Goal: Transaction & Acquisition: Purchase product/service

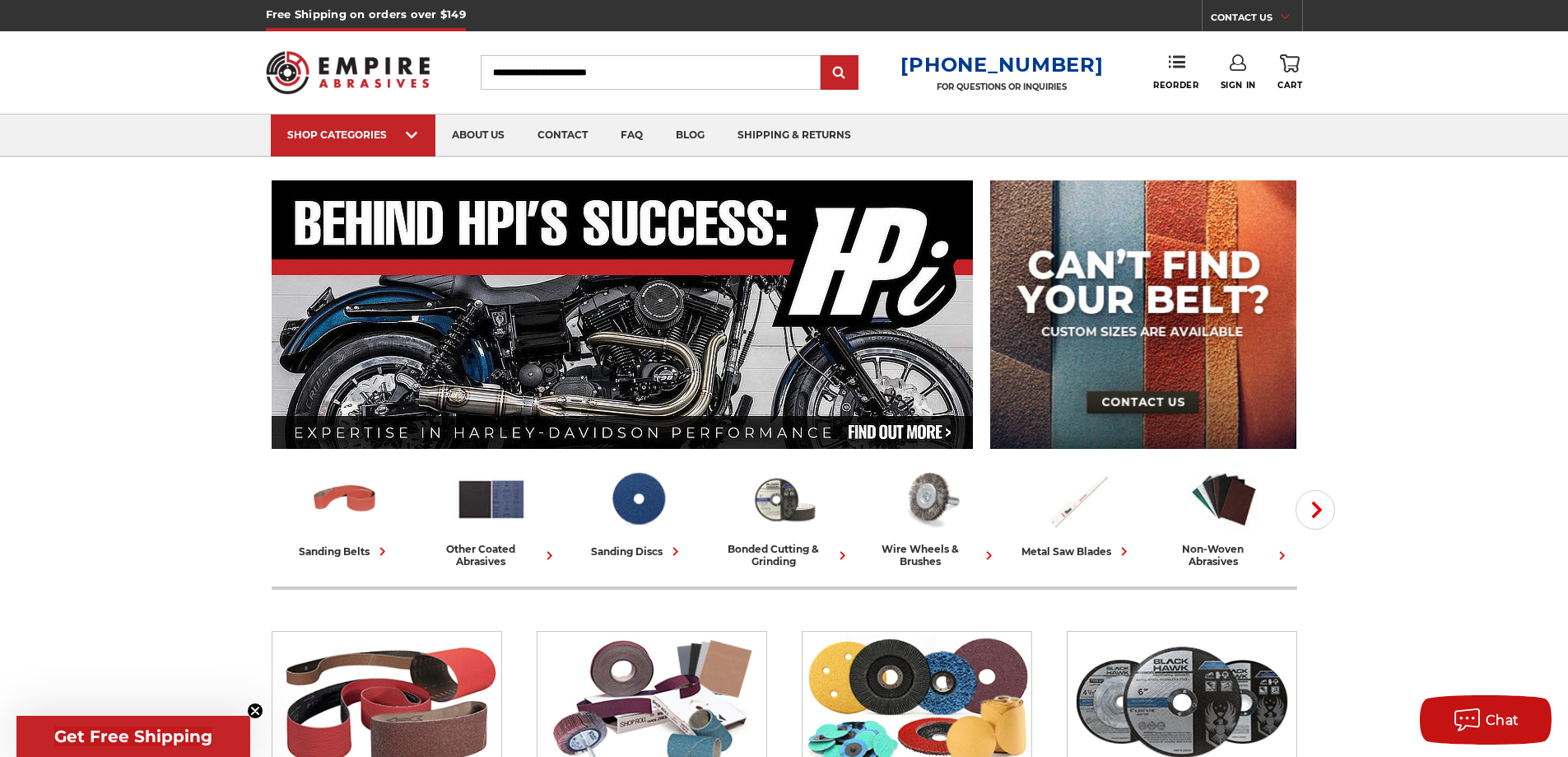
click at [631, 56] on input "Search" at bounding box center [650, 73] width 340 height 35
paste input "**********"
type input "**********"
click at [855, 79] on input "submit" at bounding box center [840, 74] width 33 height 33
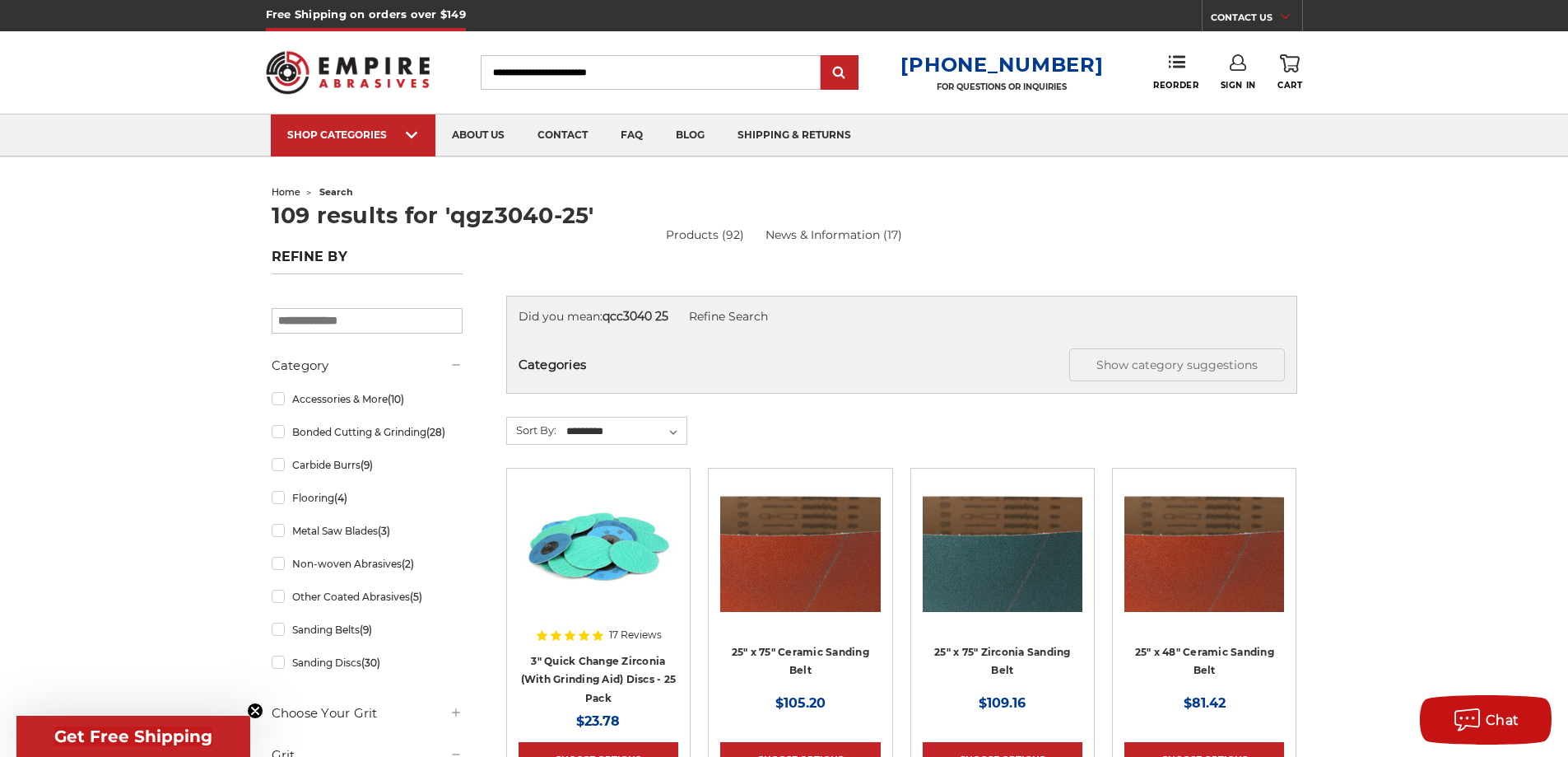
drag, startPoint x: 872, startPoint y: 74, endPoint x: 578, endPoint y: 528, distance: 540.9
click at [578, 528] on img at bounding box center [598, 545] width 160 height 132
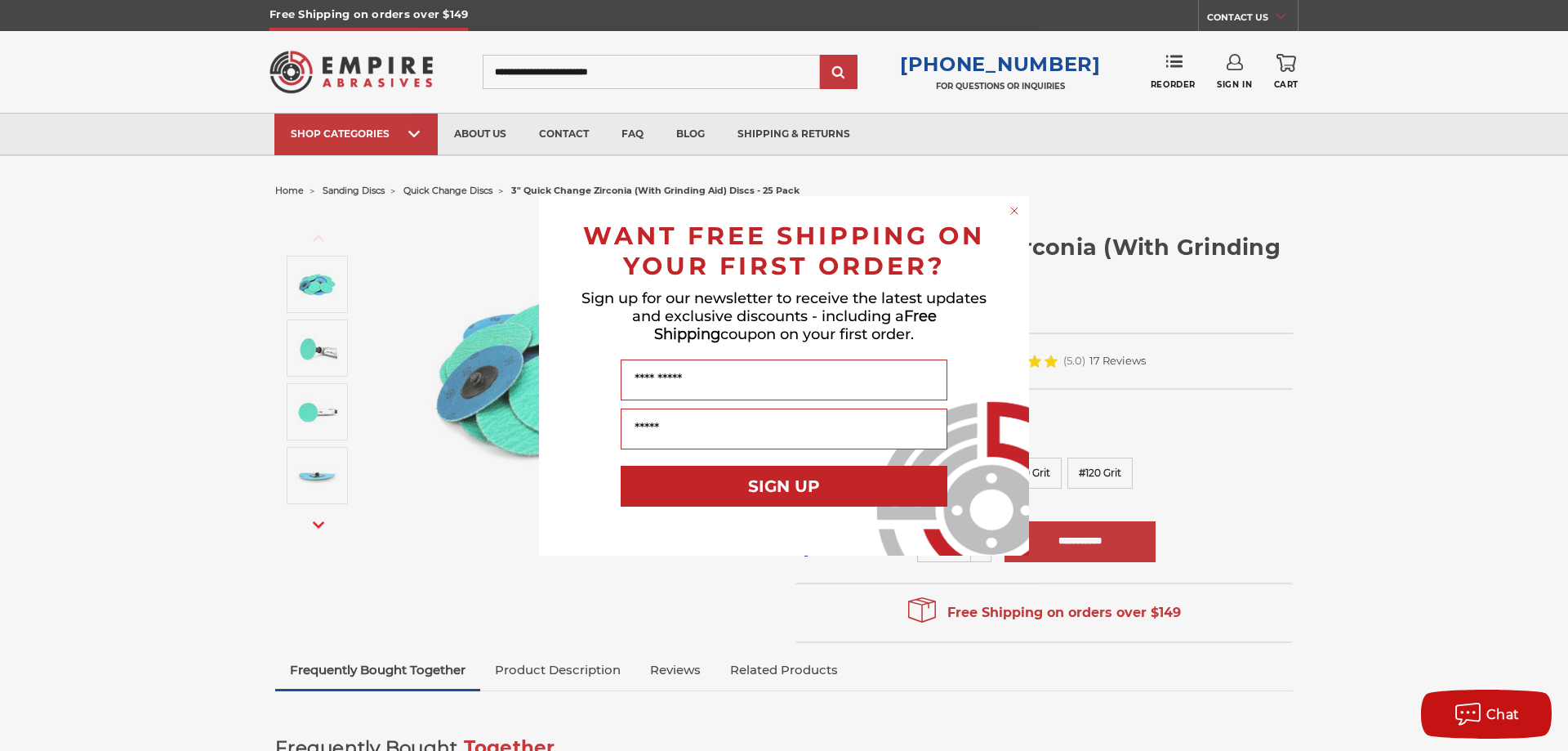
click at [1345, 456] on div "Close dialog WANT FREE SHIPPING ON YOUR FIRST ORDER? Sign up for our newsletter…" at bounding box center [784, 375] width 1568 height 751
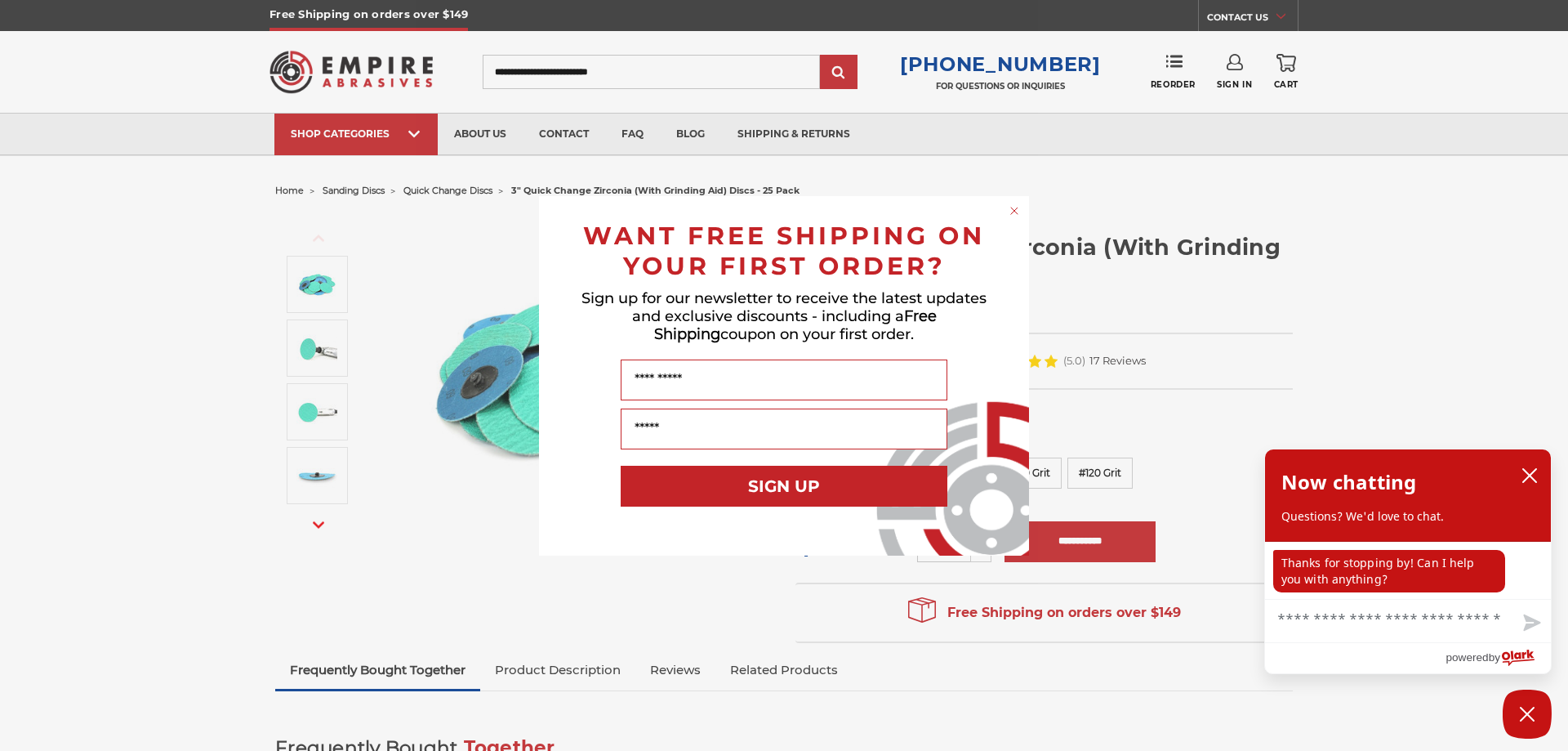
click at [1011, 214] on circle "Close dialog" at bounding box center [1015, 210] width 16 height 16
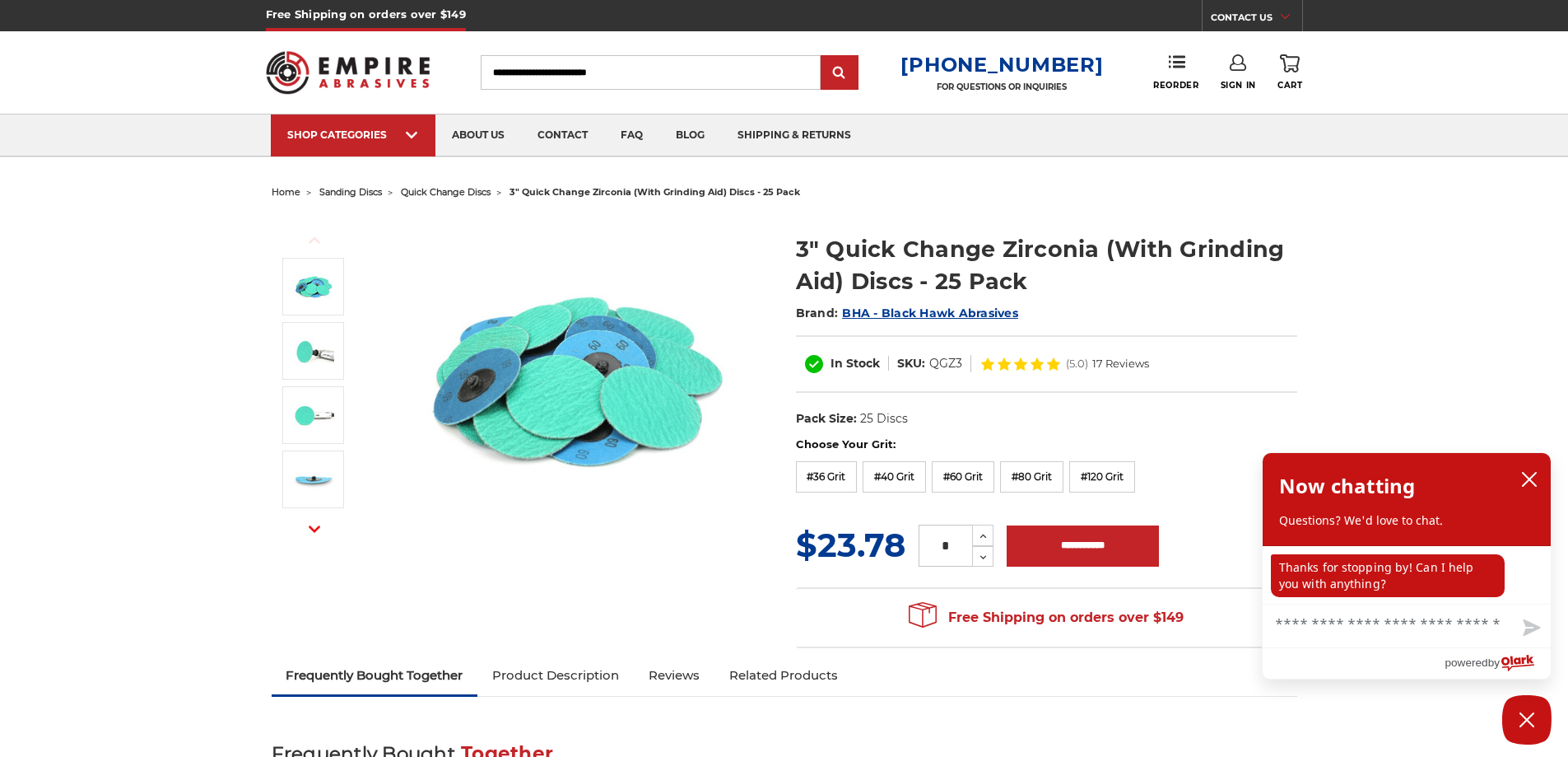
click at [1133, 286] on h1 "3" Quick Change Zirconia (With Grinding Aid) Discs - 25 Pack" at bounding box center [1046, 264] width 501 height 64
click at [1527, 478] on icon "close chatbox" at bounding box center [1529, 479] width 13 height 13
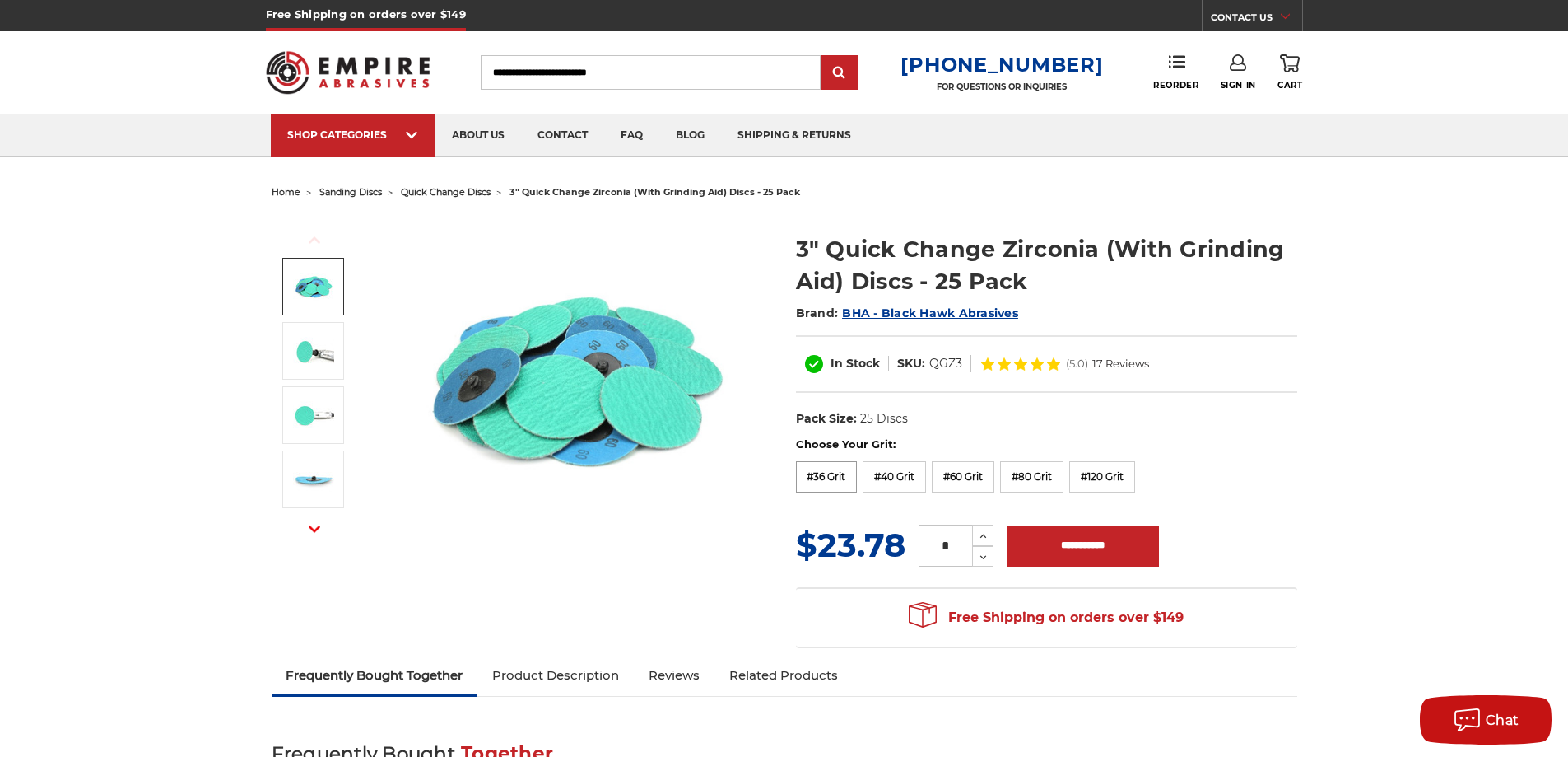
click at [844, 486] on label "#36 Grit" at bounding box center [827, 477] width 62 height 32
click at [877, 484] on label "#40 Grit" at bounding box center [894, 477] width 63 height 32
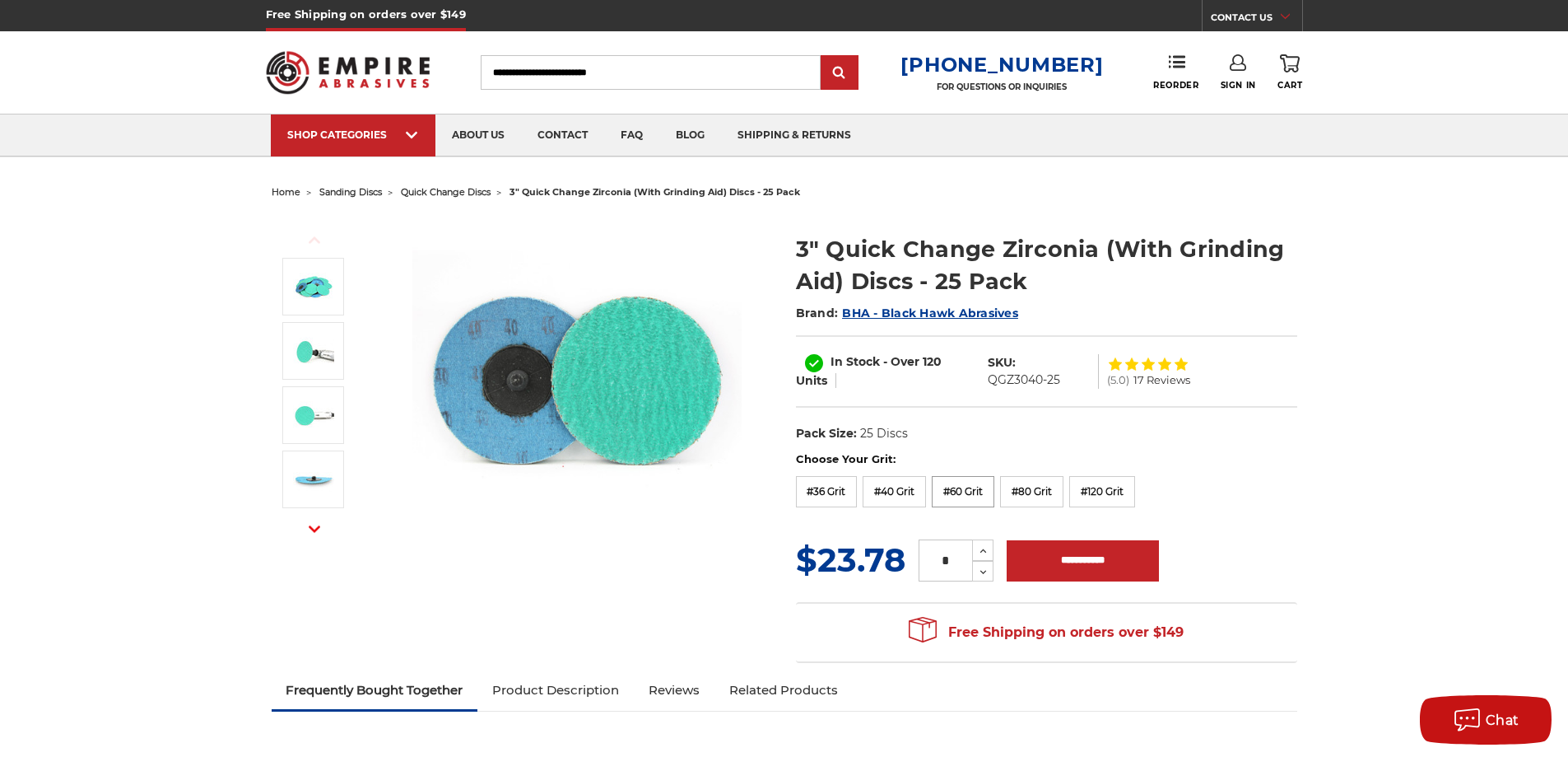
click at [964, 496] on label "#60 Grit" at bounding box center [962, 492] width 62 height 32
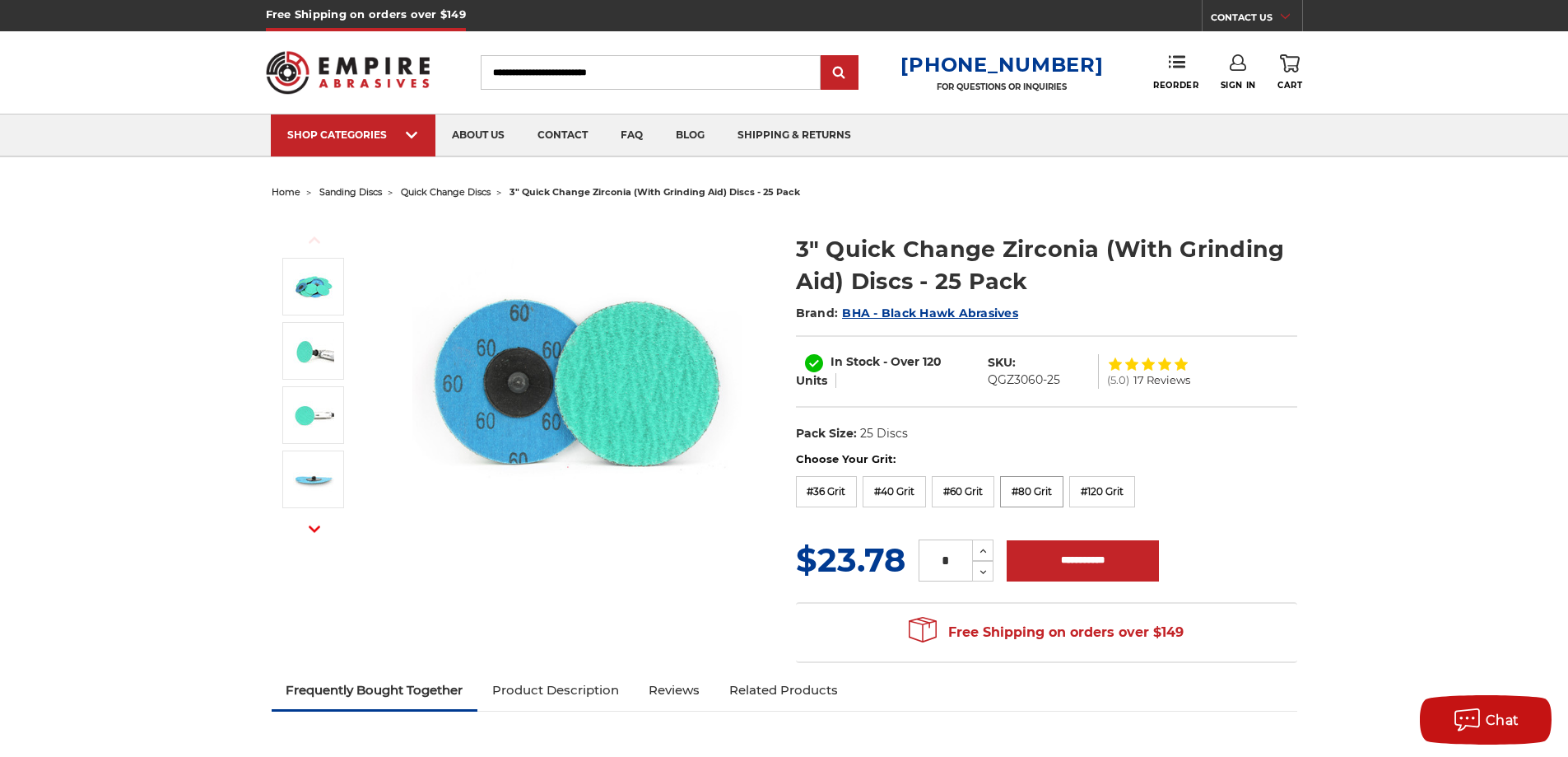
click at [1057, 495] on label "#80 Grit" at bounding box center [1032, 492] width 63 height 32
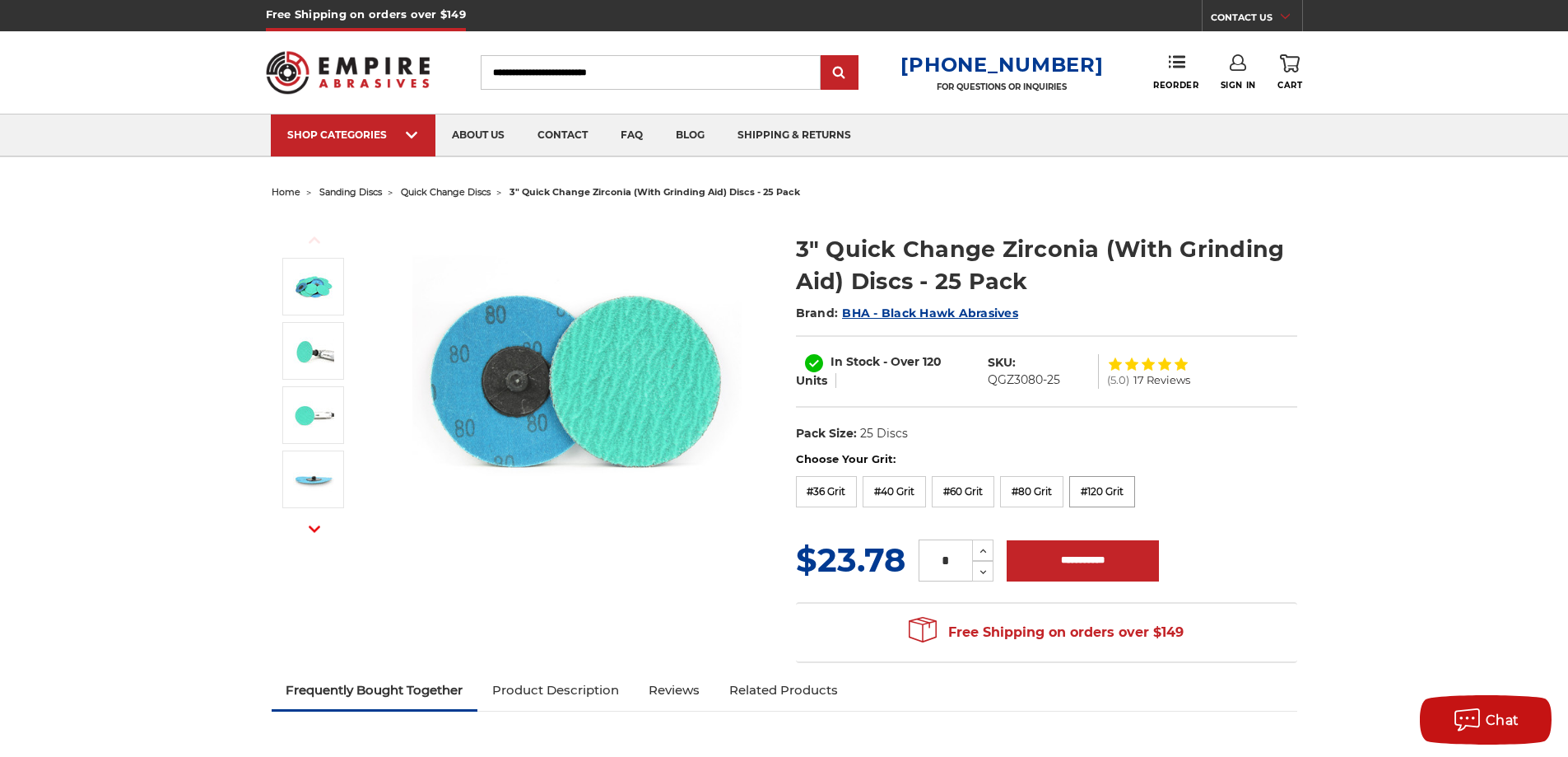
click at [1108, 495] on label "#120 Grit" at bounding box center [1102, 492] width 66 height 32
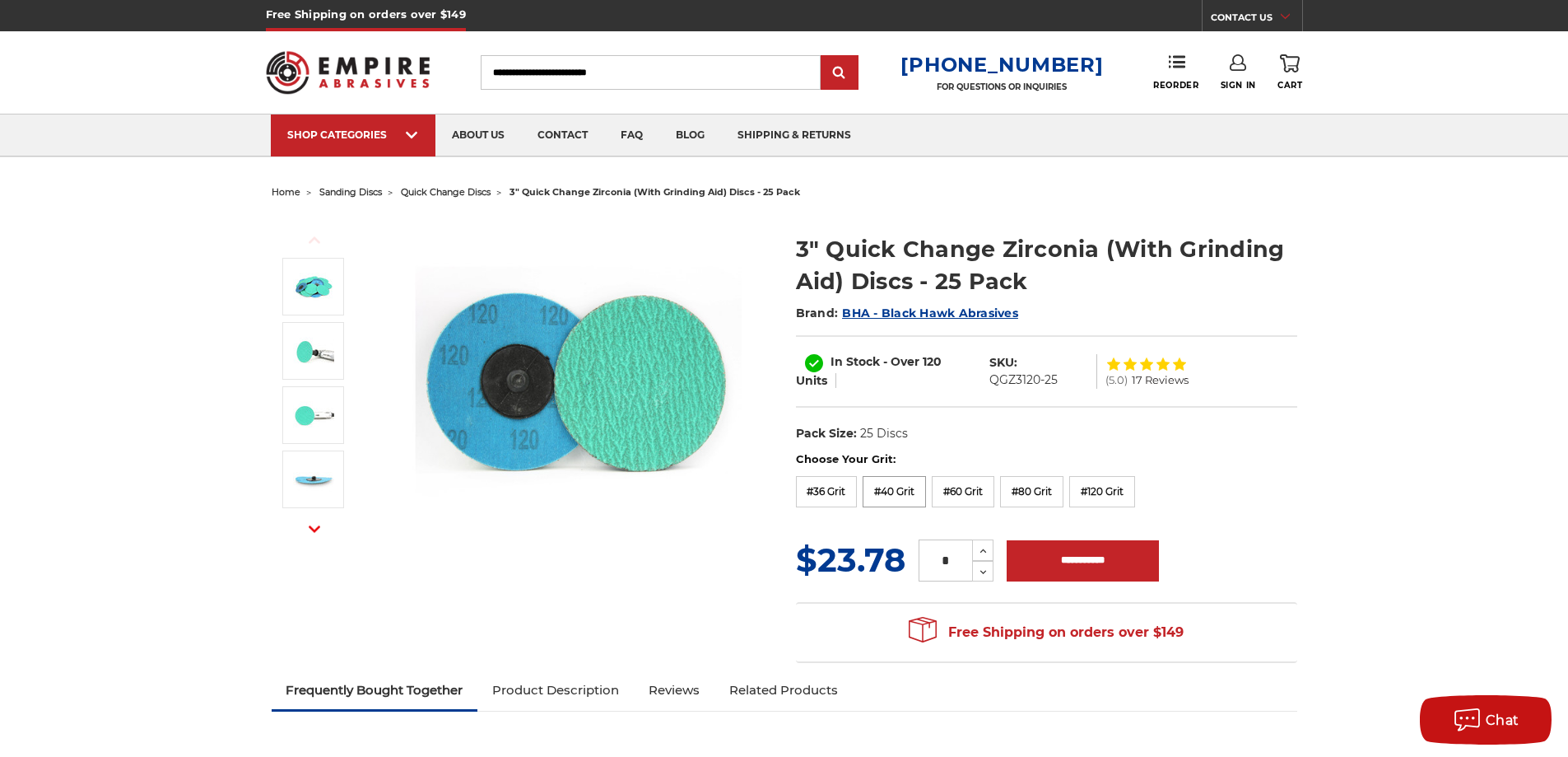
click at [902, 501] on label "#40 Grit" at bounding box center [894, 492] width 63 height 32
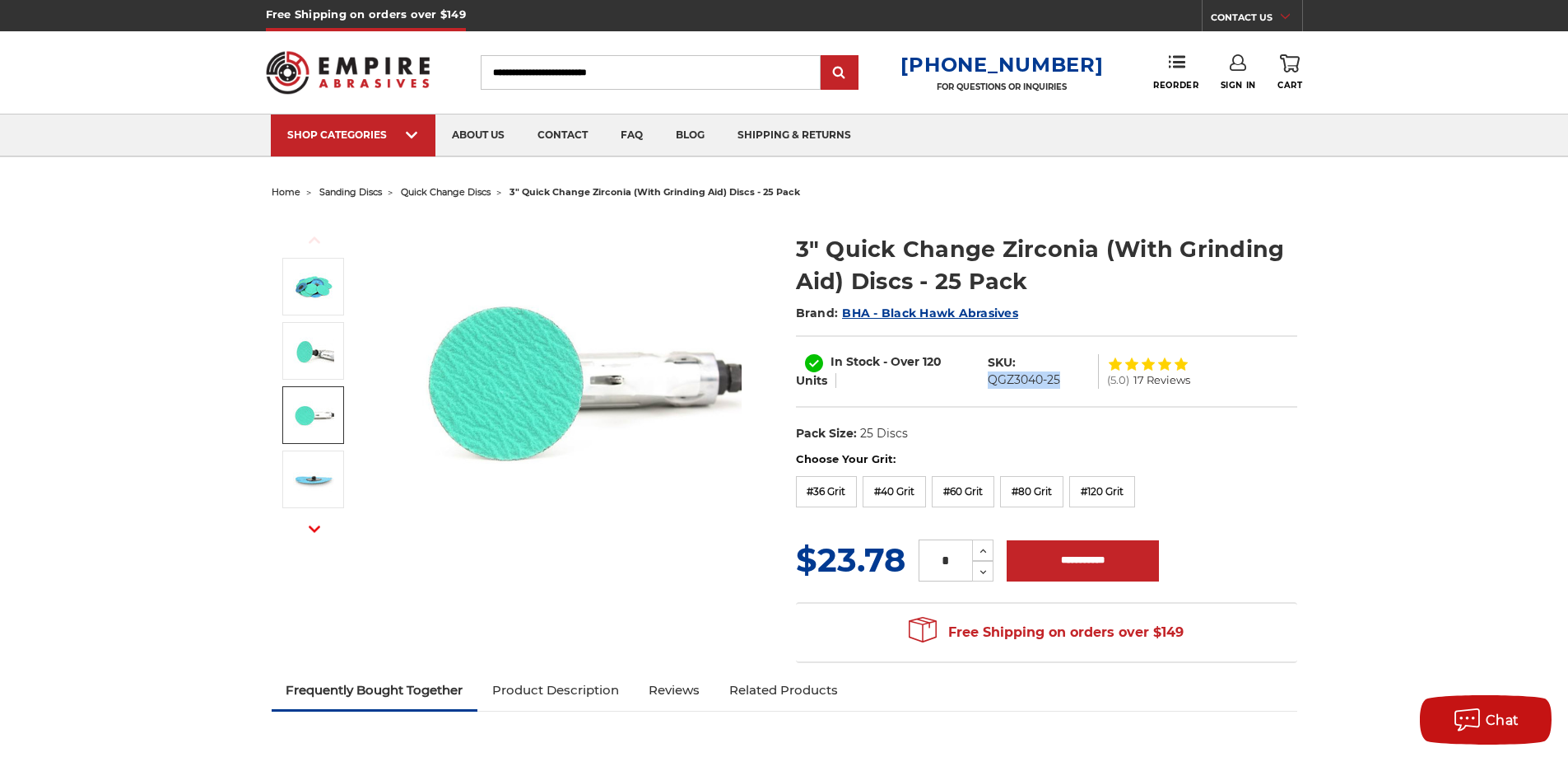
drag, startPoint x: 1073, startPoint y: 381, endPoint x: 990, endPoint y: 385, distance: 83.1
click at [990, 385] on dl "SKU: QGZ3040-25" at bounding box center [1039, 372] width 119 height 35
copy dd "QGZ3040-25"
drag, startPoint x: 794, startPoint y: 252, endPoint x: 990, endPoint y: 247, distance: 196.1
click at [990, 247] on section "3" Quick Change Zirconia (With Grinding Aid) Discs - 25 Pack Brand: BHA - Black…" at bounding box center [1046, 333] width 524 height 235
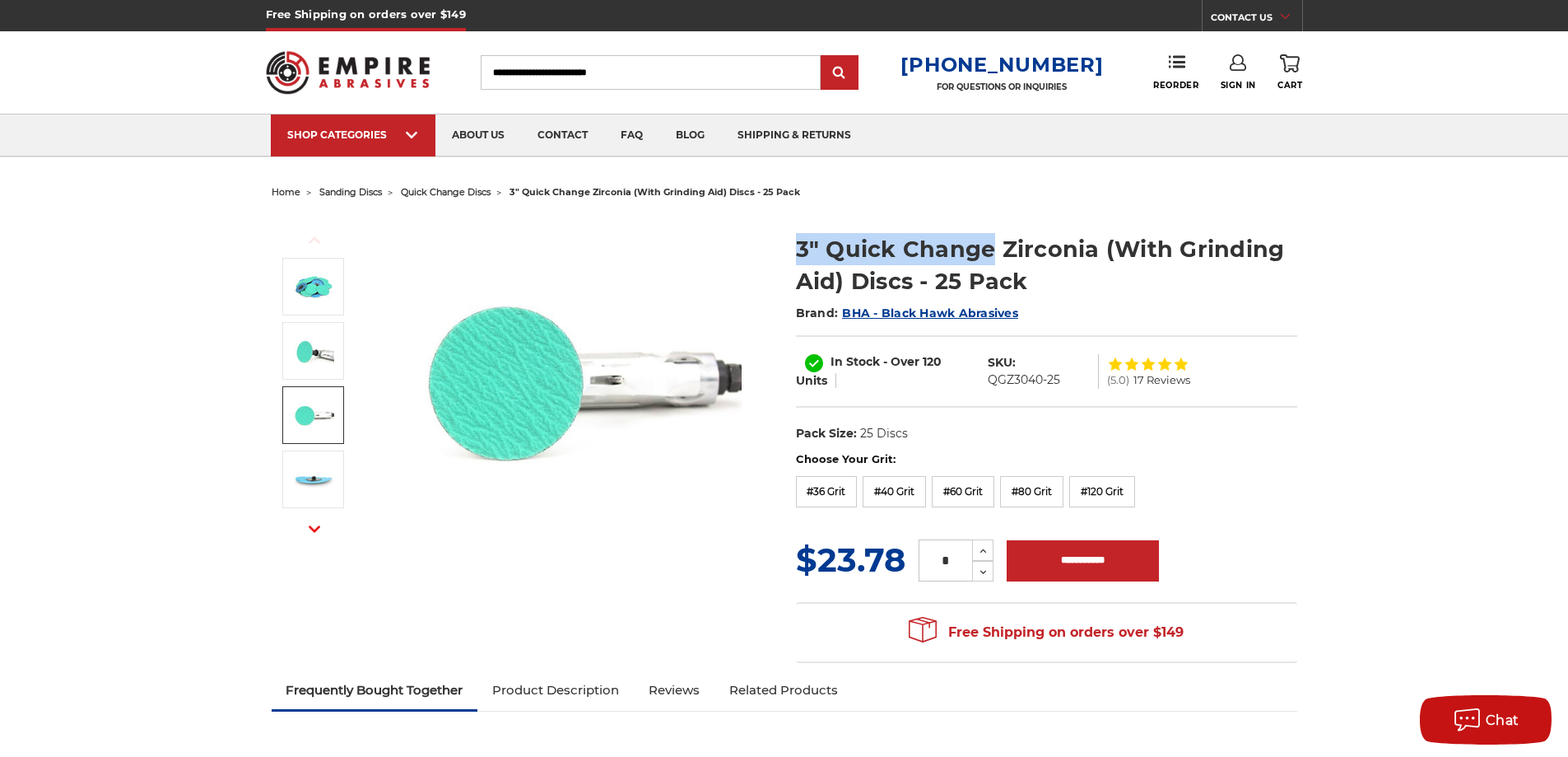
copy h1 "3" Quick Change"
click at [1138, 271] on h1 "3" Quick Change Zirconia (With Grinding Aid) Discs - 25 Pack" at bounding box center [1046, 264] width 501 height 64
click at [893, 293] on h1 "3" Quick Change Zirconia (With Grinding Aid) Discs - 25 Pack" at bounding box center [1046, 264] width 501 height 64
copy h1 "Discs"
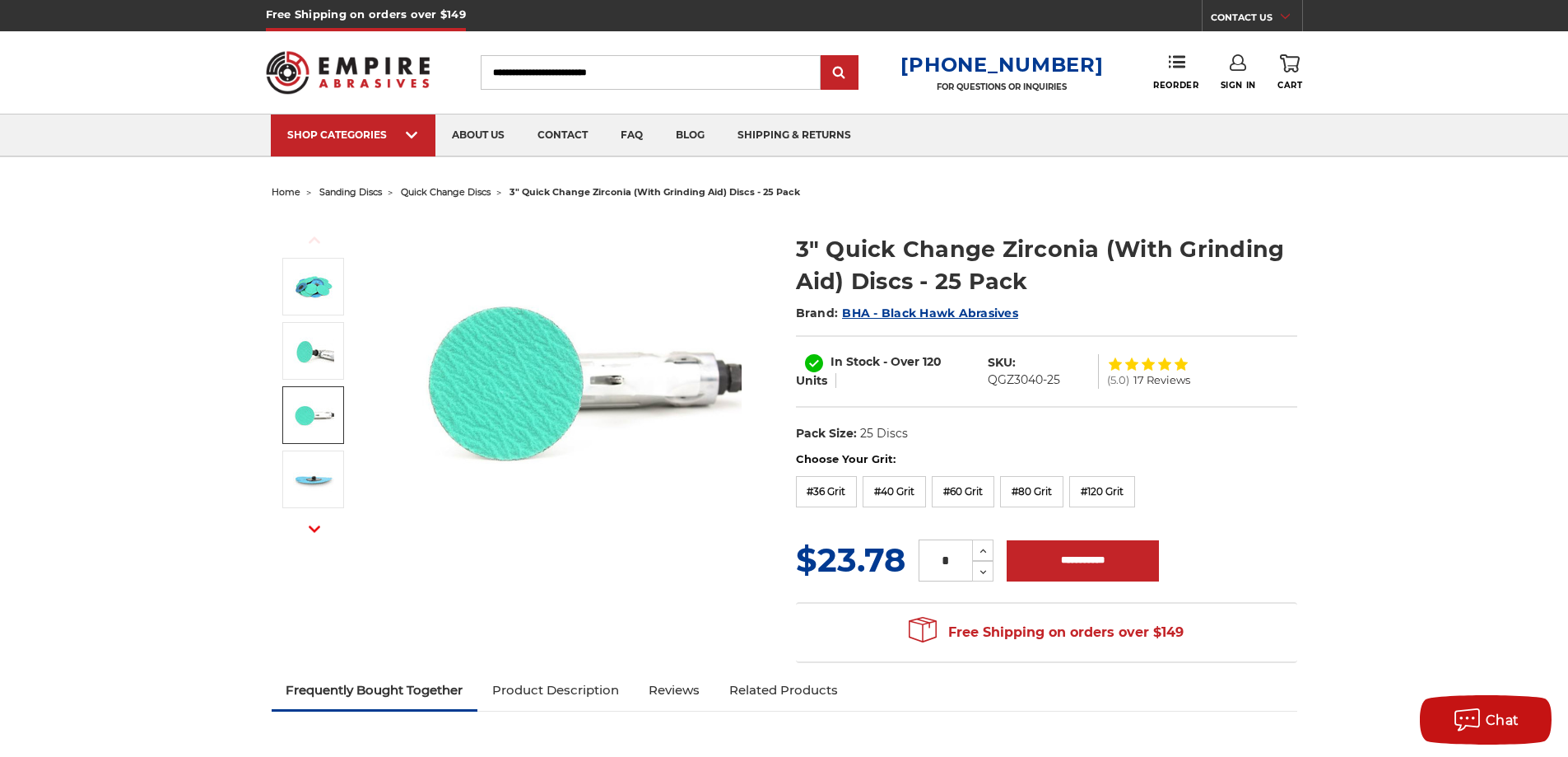
click at [1230, 226] on section "3" Quick Change Zirconia (With Grinding Aid) Discs - 25 Pack Brand: BHA - Black…" at bounding box center [1046, 333] width 524 height 235
click at [998, 247] on h1 "3" Quick Change Zirconia (With Grinding Aid) Discs - 25 Pack" at bounding box center [1046, 264] width 501 height 64
click at [1040, 243] on h1 "3" Quick Change Zirconia (With Grinding Aid) Discs - 25 Pack" at bounding box center [1046, 264] width 501 height 64
click at [1041, 244] on h1 "3" Quick Change Zirconia (With Grinding Aid) Discs - 25 Pack" at bounding box center [1046, 264] width 501 height 64
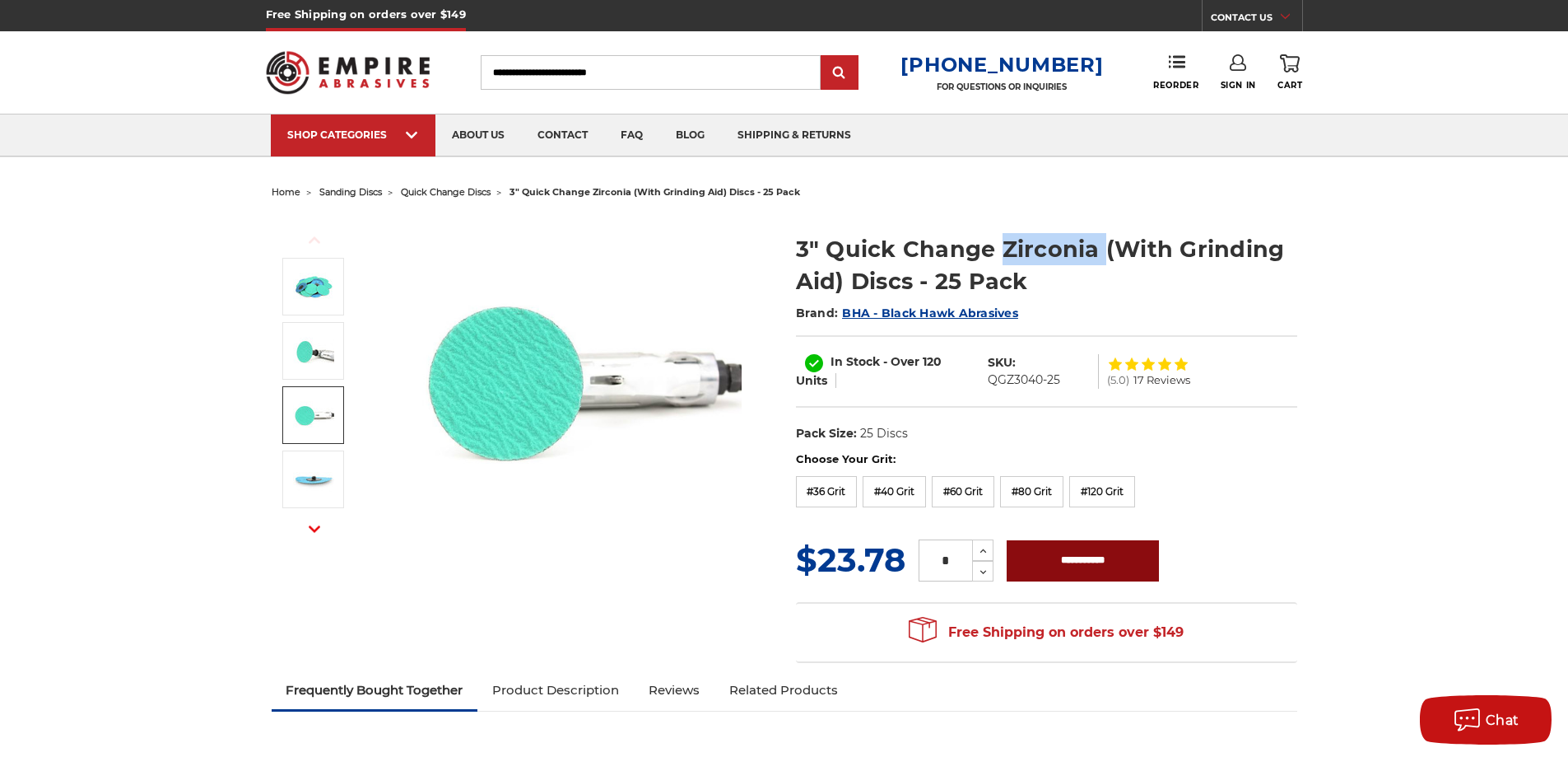
drag, startPoint x: 1032, startPoint y: 572, endPoint x: 1059, endPoint y: 564, distance: 28.2
click at [1032, 572] on input "**********" at bounding box center [1083, 560] width 152 height 41
type input "**********"
click at [841, 481] on label "#36 Grit" at bounding box center [827, 492] width 62 height 32
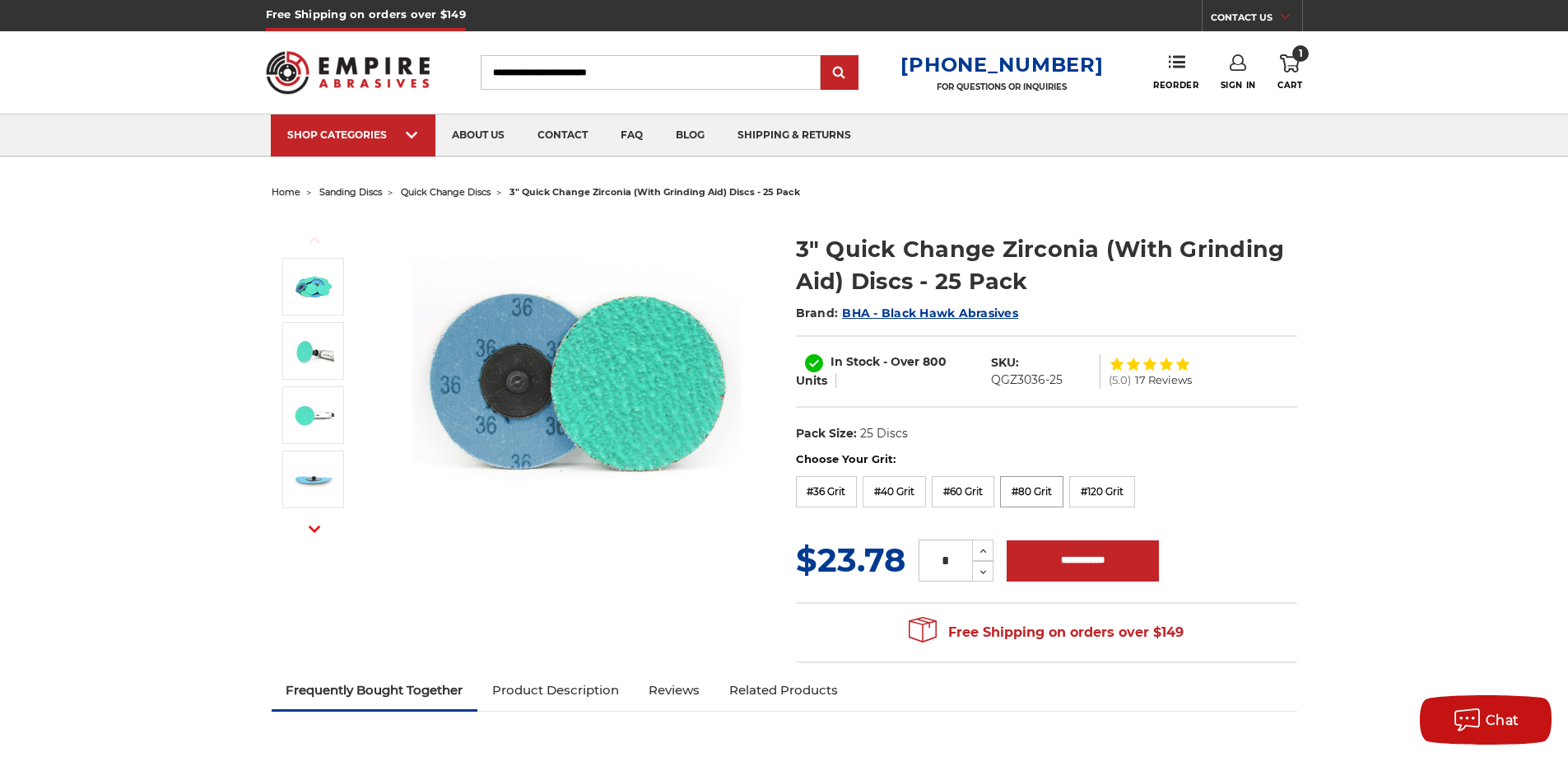
click at [1026, 491] on label "#80 Grit" at bounding box center [1032, 492] width 63 height 32
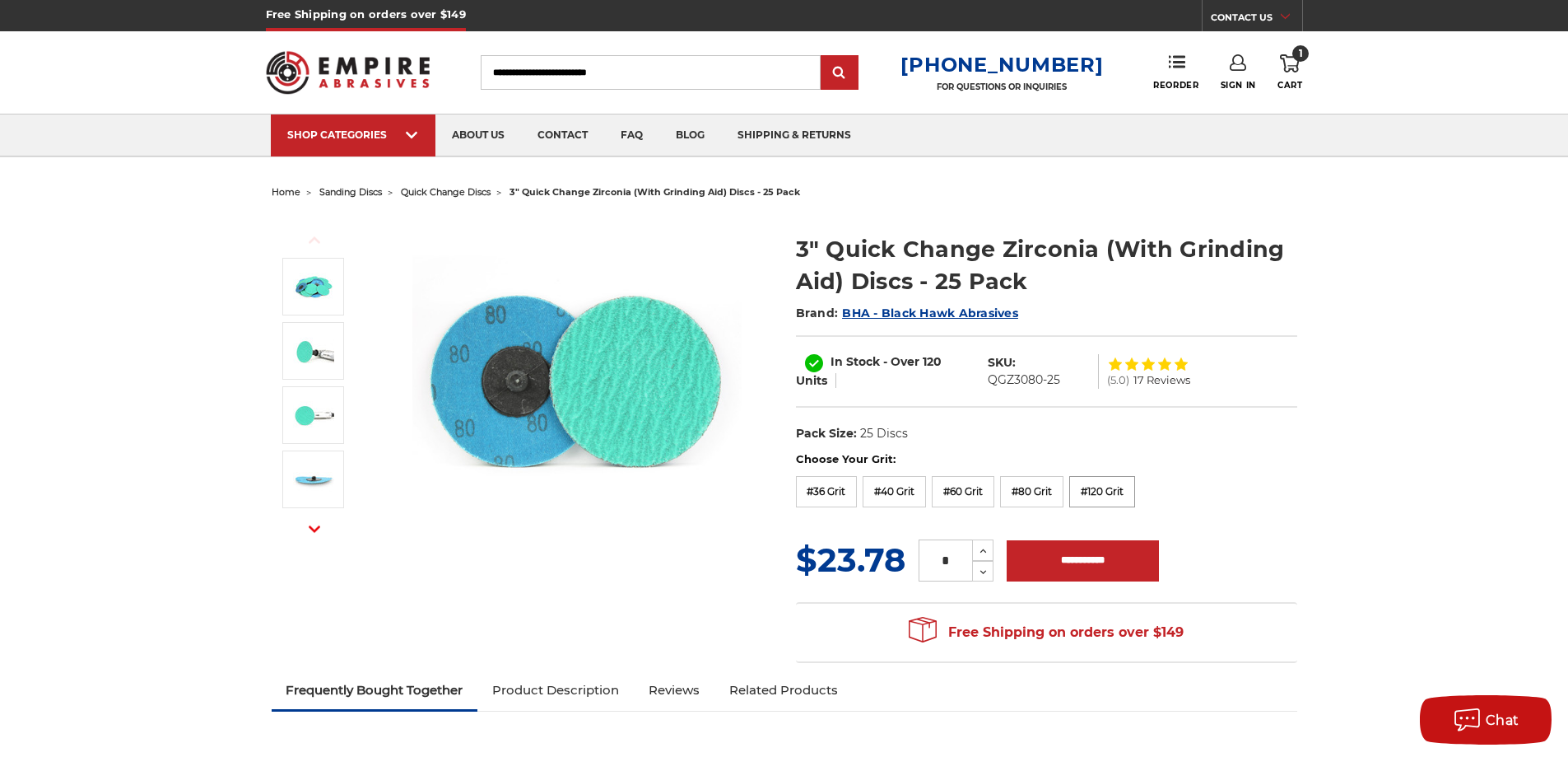
click at [1135, 491] on label "#120 Grit" at bounding box center [1102, 492] width 66 height 32
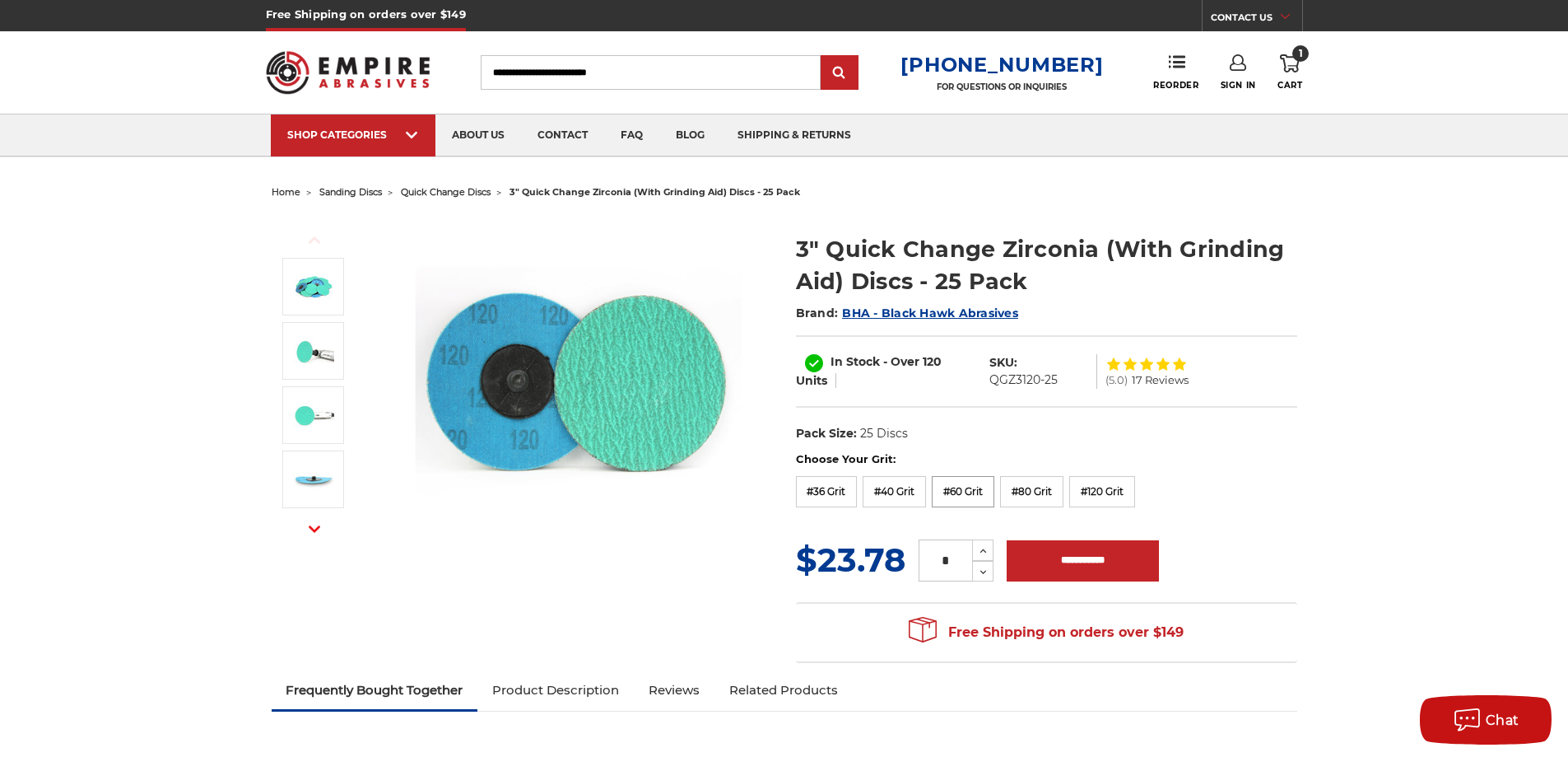
click at [965, 494] on label "#60 Grit" at bounding box center [962, 492] width 62 height 32
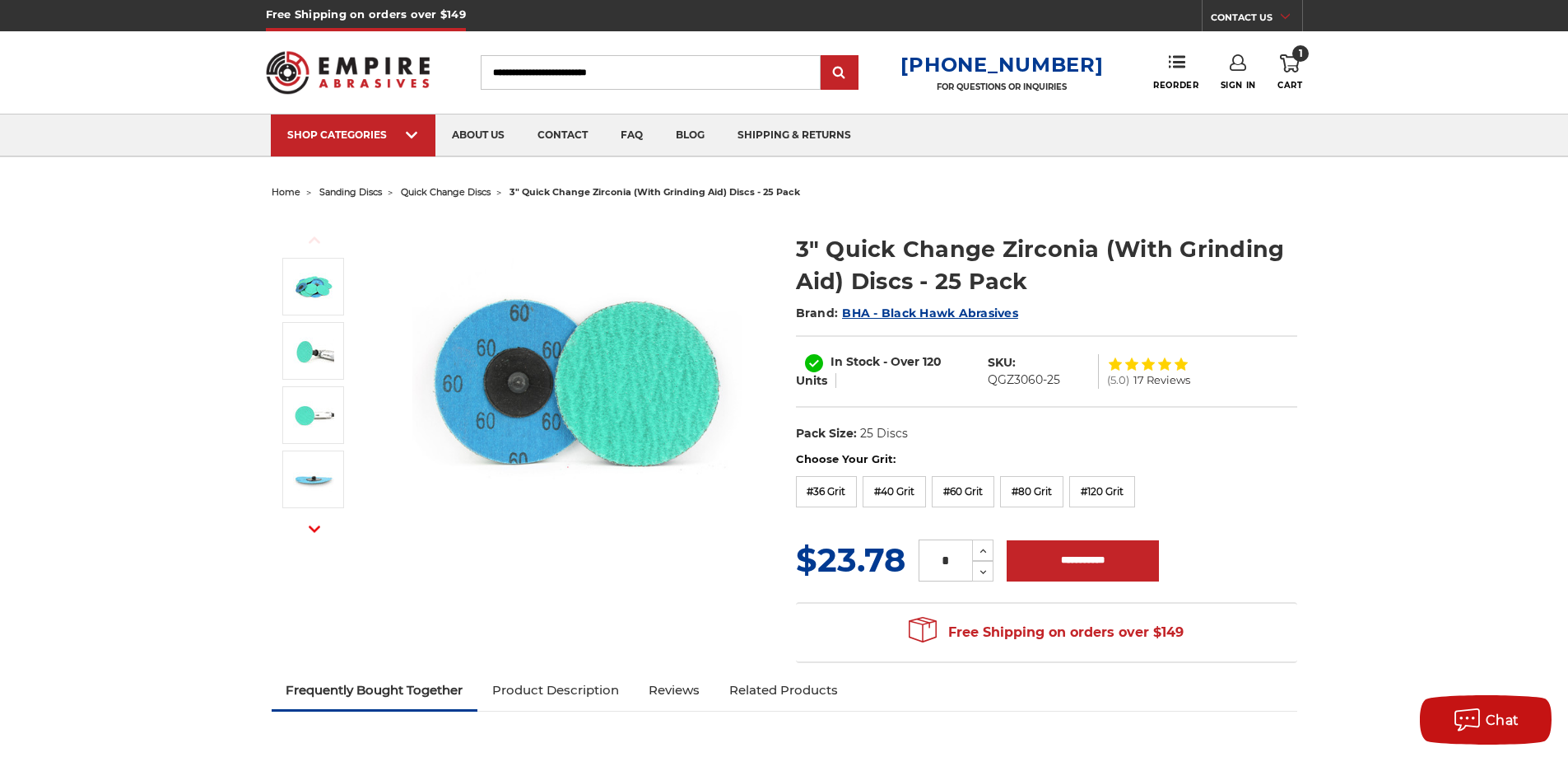
click at [535, 90] on div "Toggle menu Menu Search 1-800-816-3824 FOR QUESTIONS OR INQUIRIES Phone Reorder…" at bounding box center [784, 73] width 1037 height 82
click at [536, 88] on input "Search" at bounding box center [650, 73] width 340 height 35
paste input "*********"
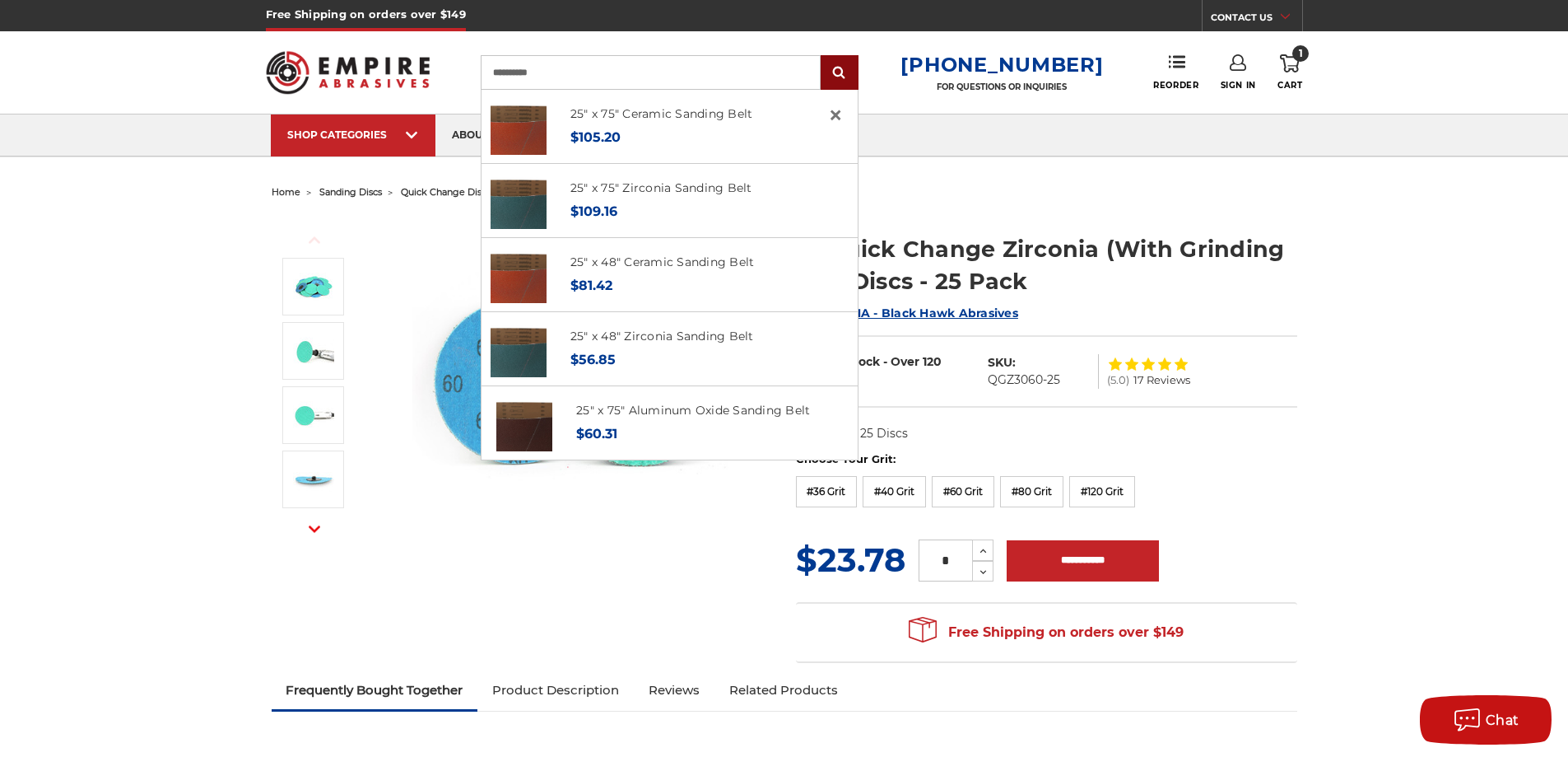
type input "*********"
click at [851, 62] on input "submit" at bounding box center [840, 74] width 33 height 33
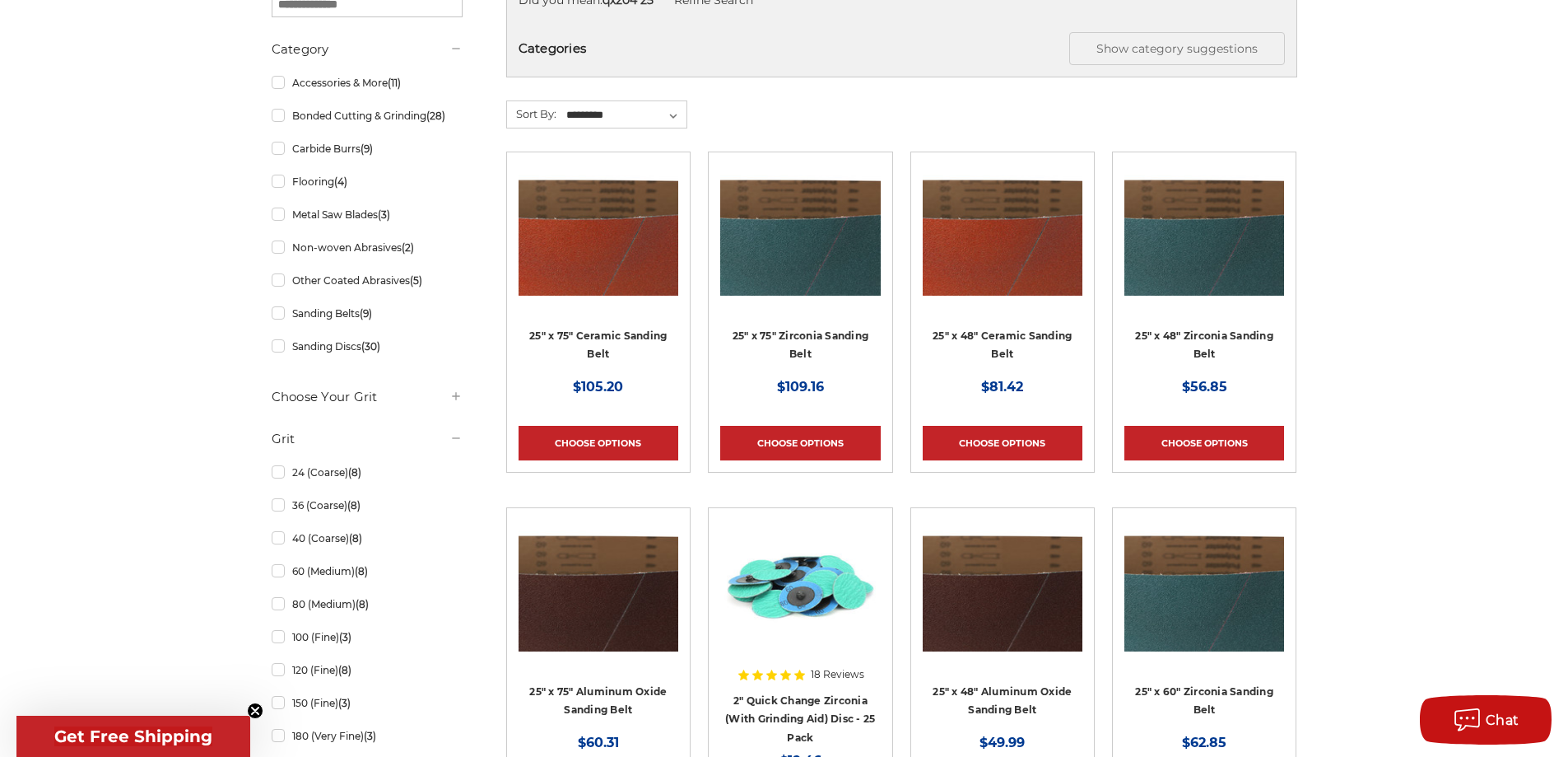
scroll to position [411, 0]
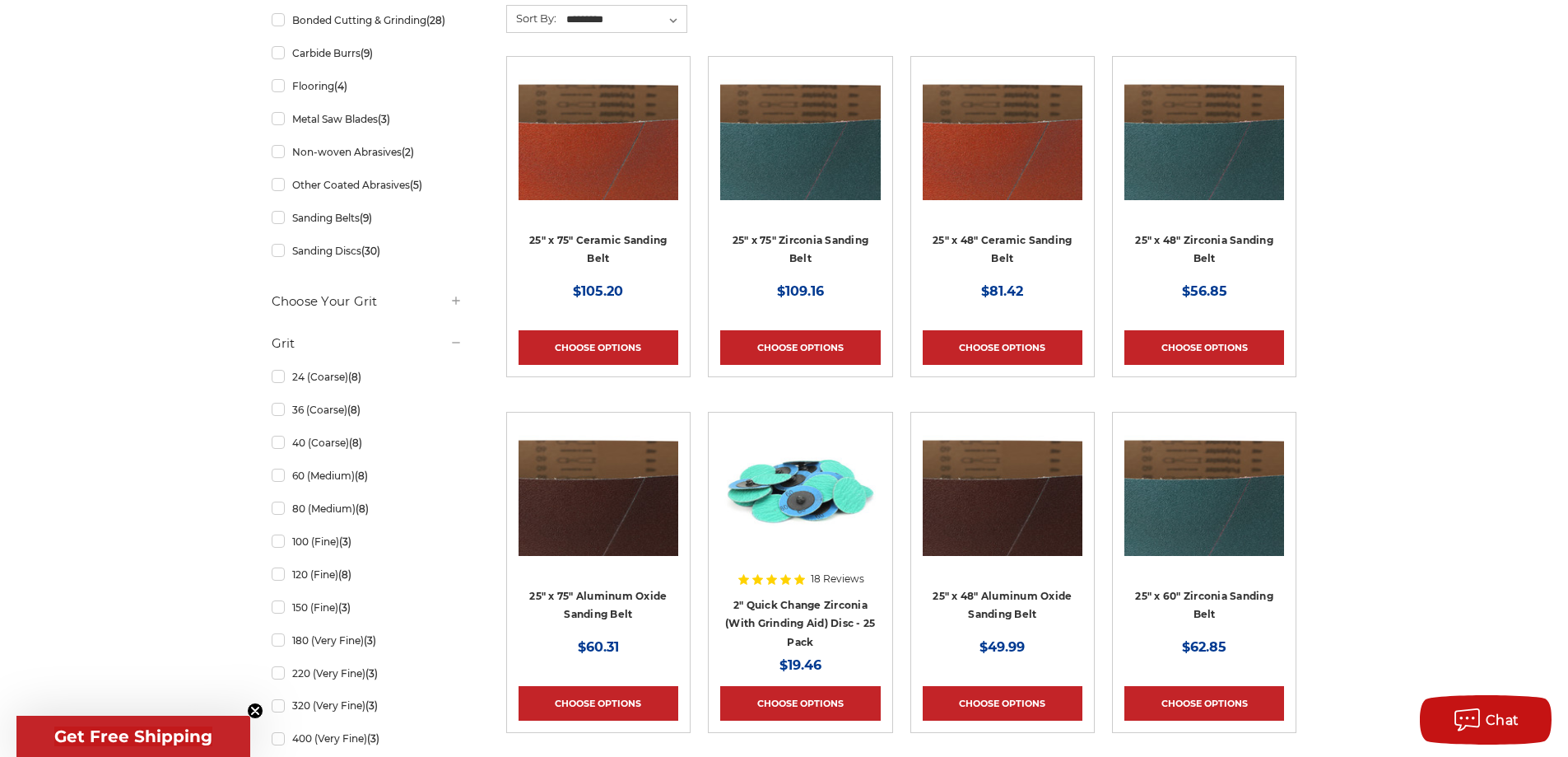
click at [824, 618] on div at bounding box center [800, 529] width 160 height 211
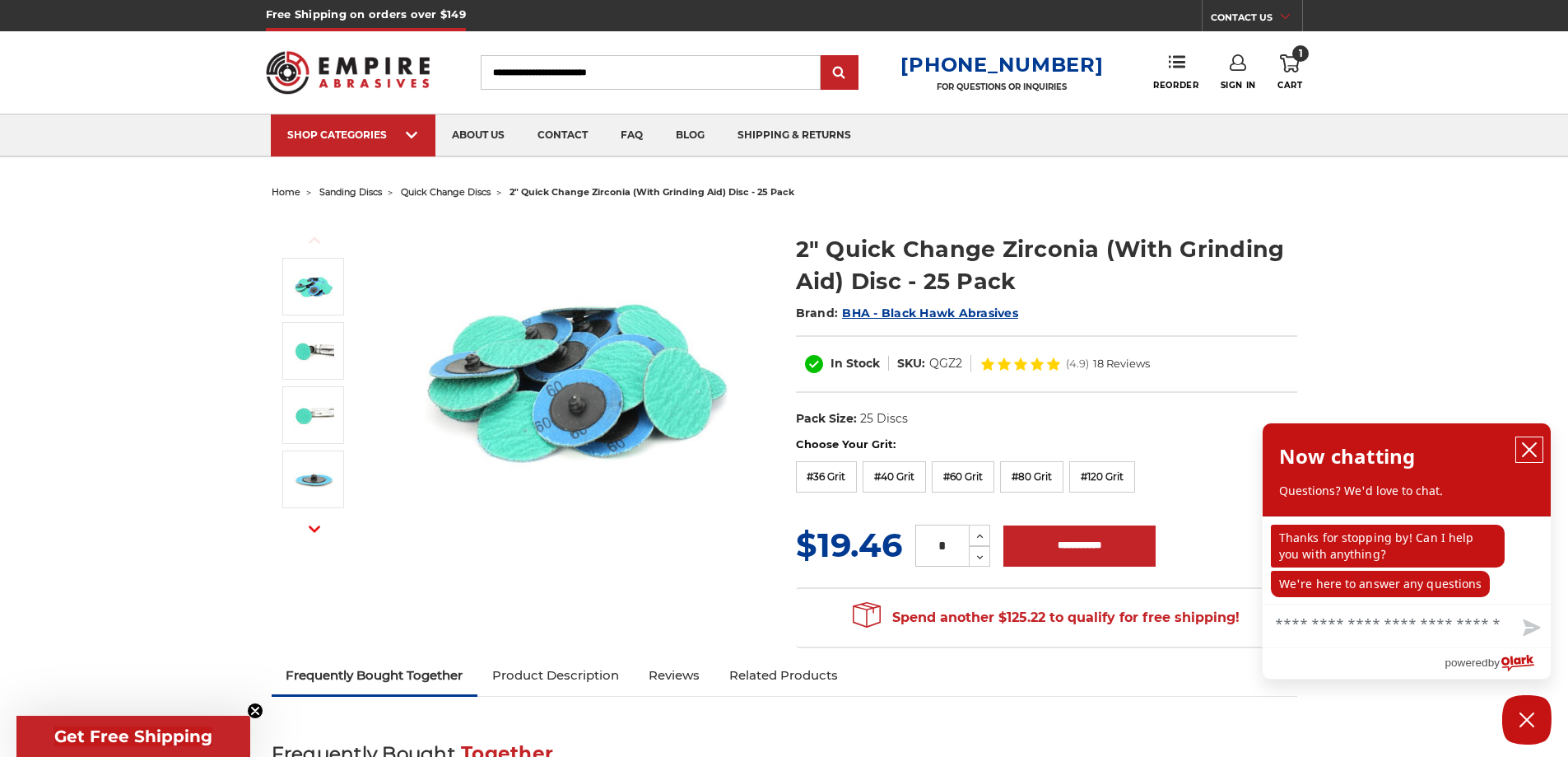
click at [1533, 451] on icon "close chatbox" at bounding box center [1530, 449] width 17 height 17
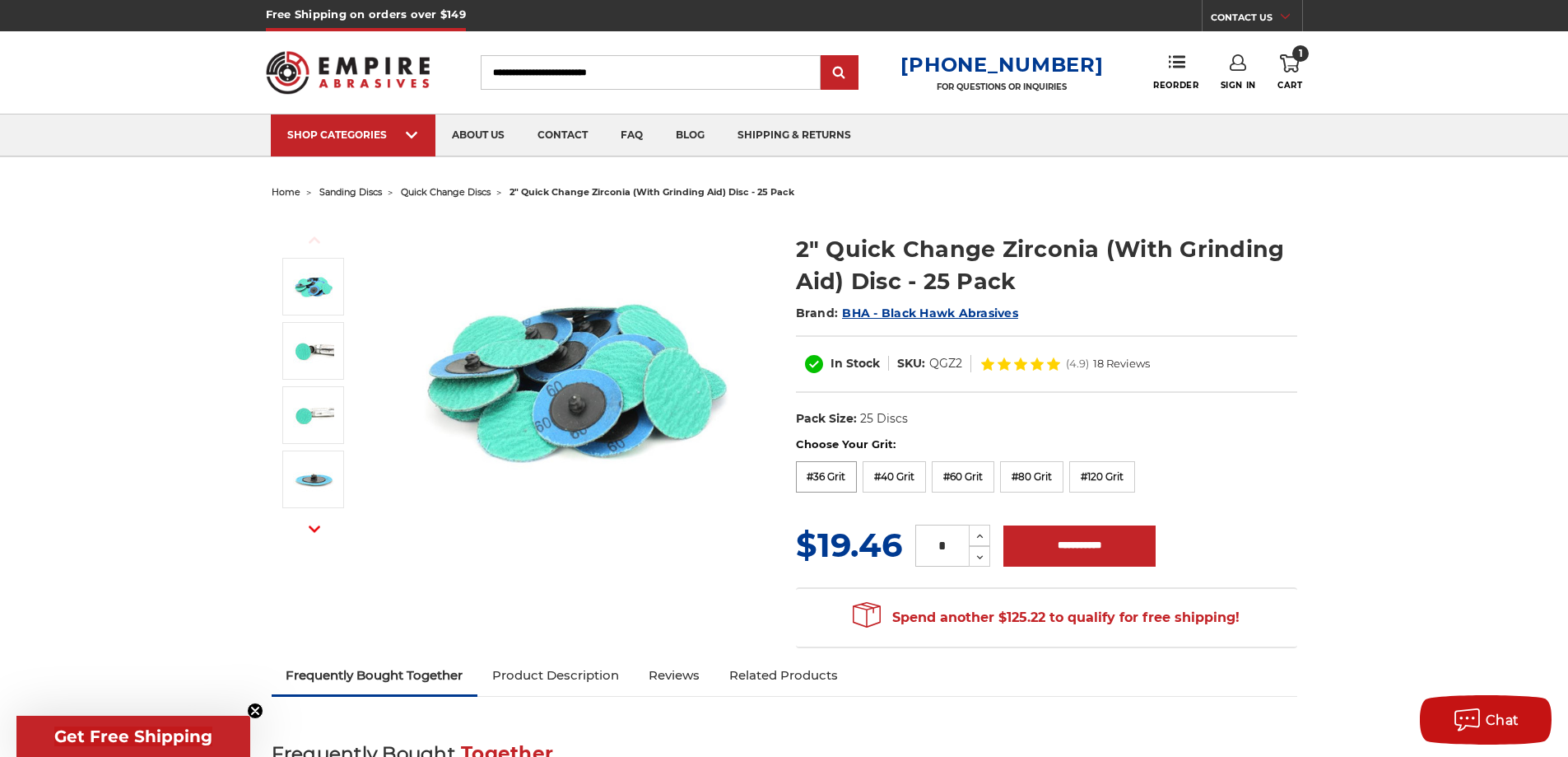
click at [828, 472] on label "#36 Grit" at bounding box center [827, 477] width 62 height 32
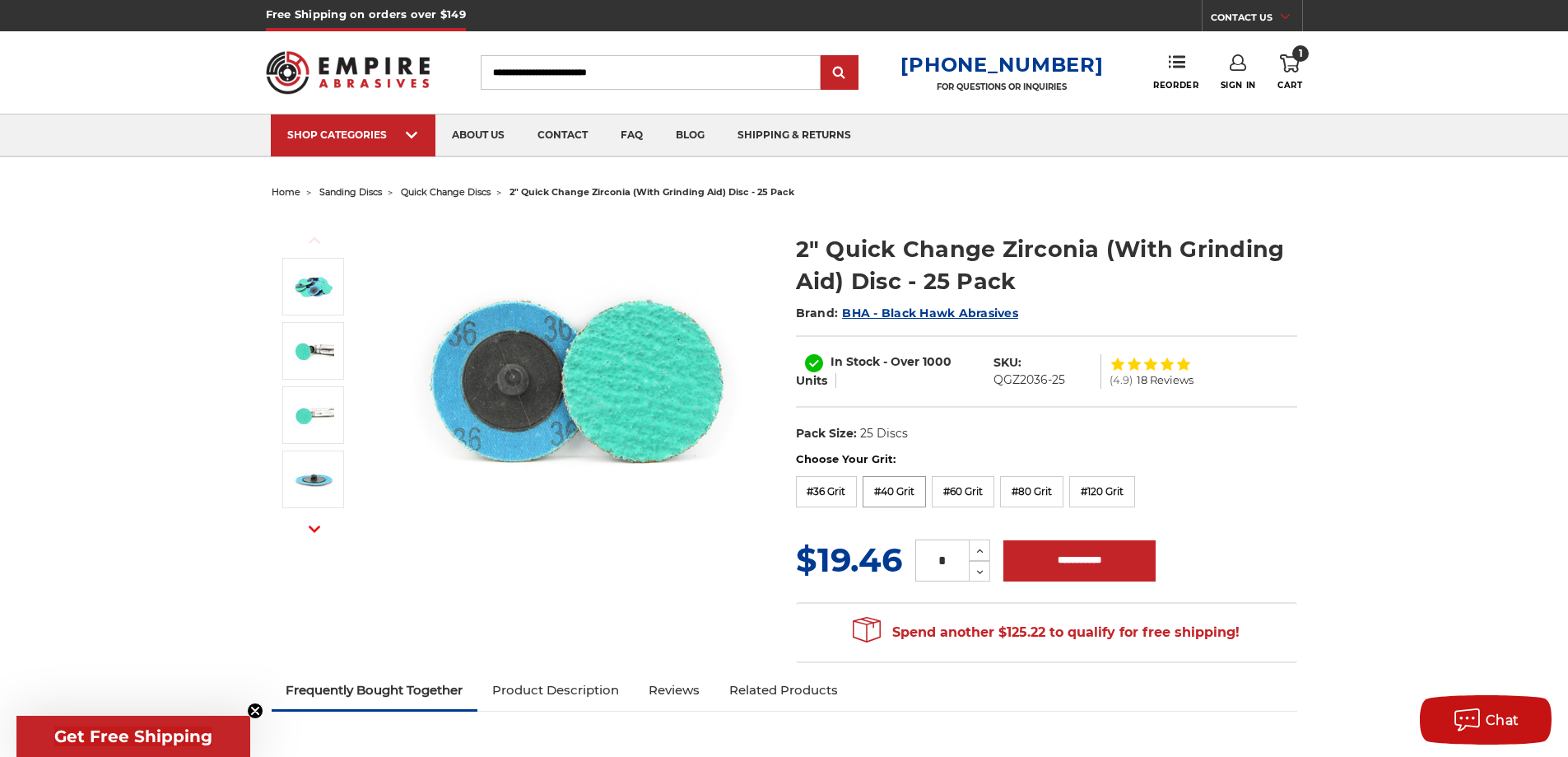
click at [913, 490] on label "#40 Grit" at bounding box center [894, 492] width 63 height 32
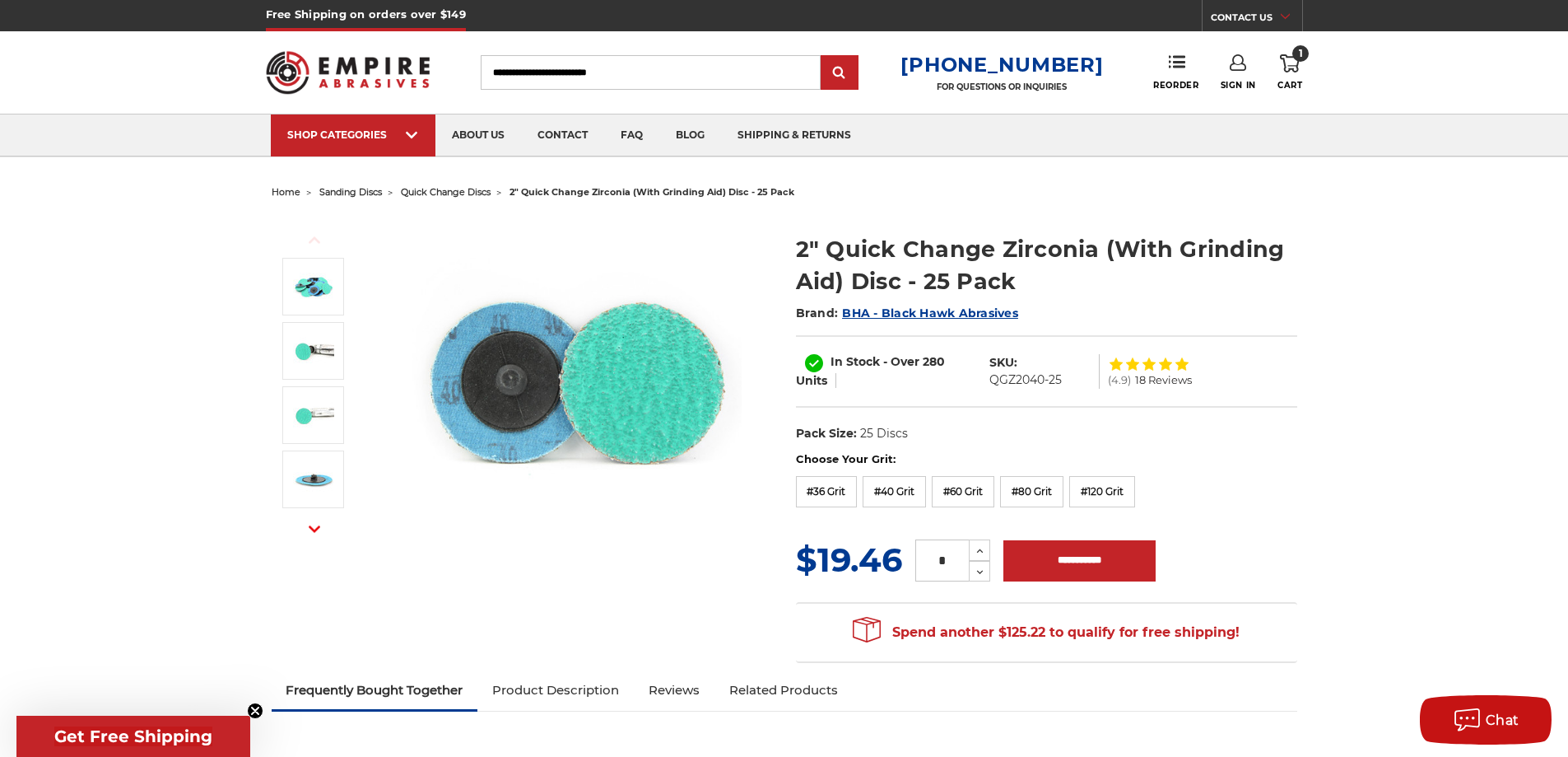
click at [1053, 382] on dd "QGZ2040-25" at bounding box center [1026, 380] width 73 height 18
click at [1035, 384] on dd "QGZ2040-25" at bounding box center [1026, 380] width 73 height 18
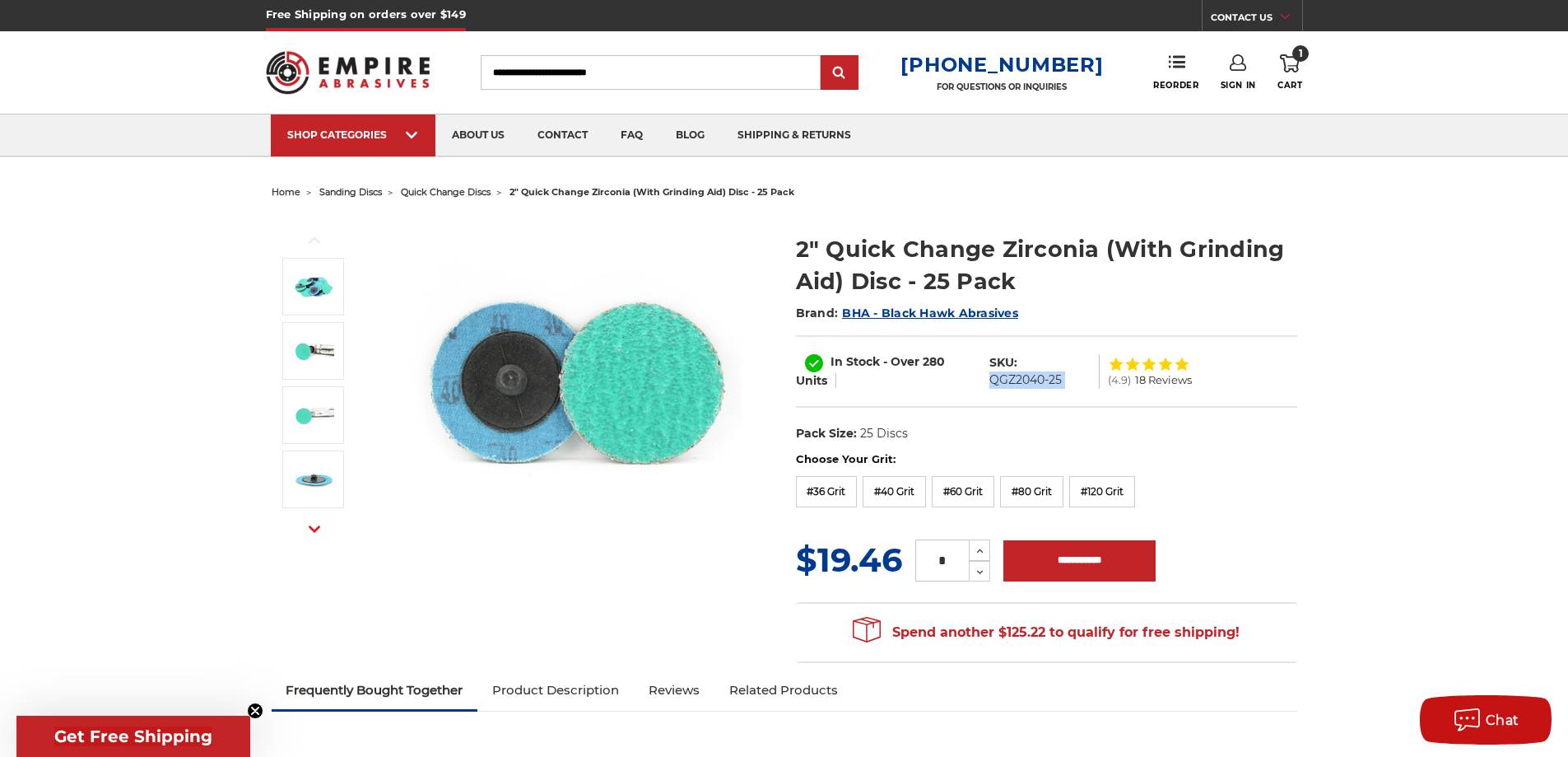
copy div "QGZ2040-25"
click at [982, 448] on dl "UPC: Pack Size: 25 Discs Size: 2" Tool: Die Grinder Material: Zirconia stock: 5…" at bounding box center [1046, 434] width 501 height 35
drag, startPoint x: 800, startPoint y: 241, endPoint x: 988, endPoint y: 235, distance: 188.1
click at [988, 235] on h1 "2" Quick Change Zirconia (With Grinding Aid) Disc - 25 Pack" at bounding box center [1046, 264] width 501 height 64
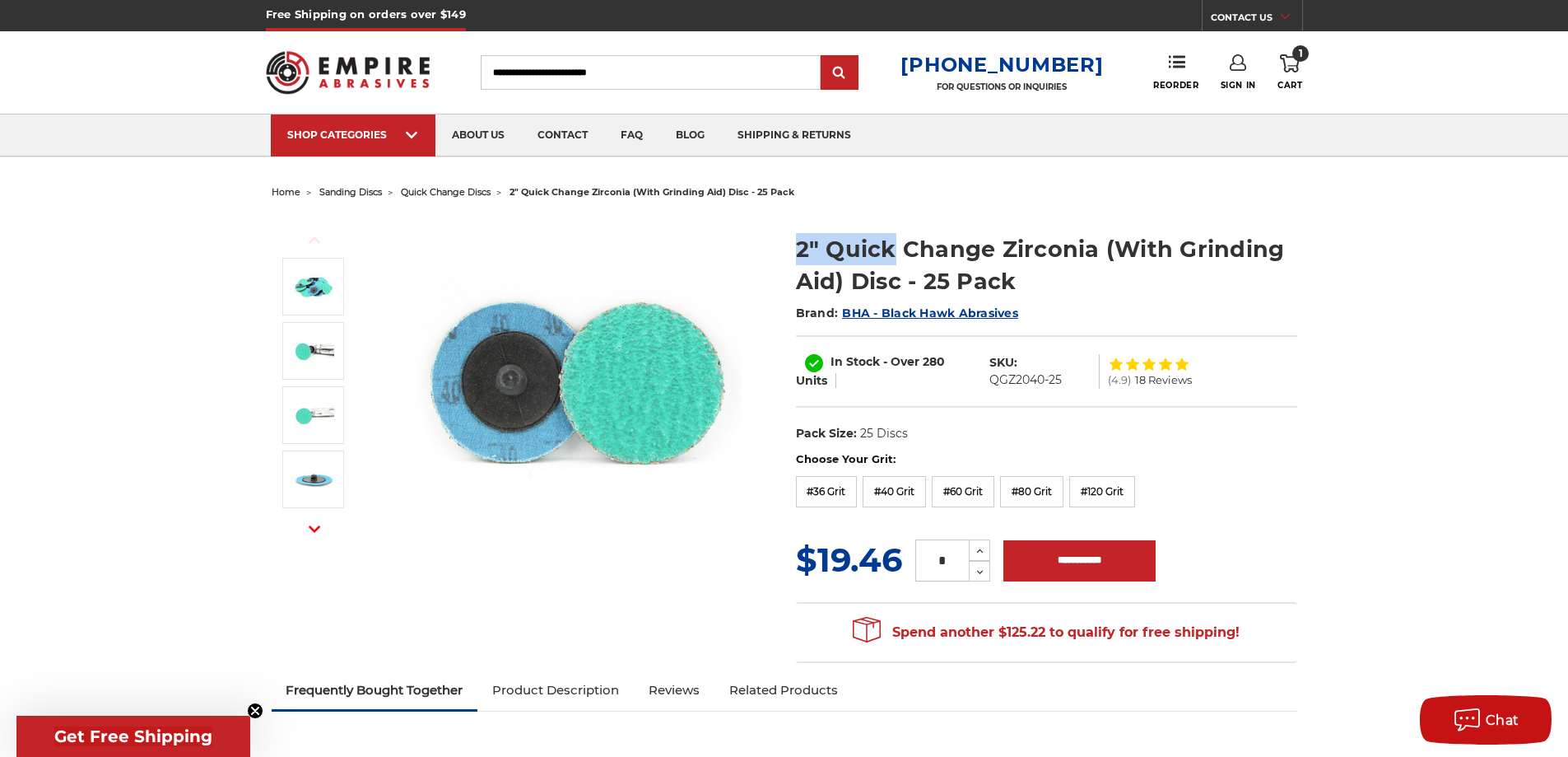
drag, startPoint x: 795, startPoint y: 256, endPoint x: 894, endPoint y: 243, distance: 99.8
click at [894, 243] on h1 "2" Quick Change Zirconia (With Grinding Aid) Disc - 25 Pack" at bounding box center [1046, 264] width 501 height 64
copy h1 "2" Quick"
click at [1205, 296] on h1 "2" Quick Change Zirconia (With Grinding Aid) Disc - 25 Pack" at bounding box center [1046, 264] width 501 height 64
drag, startPoint x: 1180, startPoint y: 259, endPoint x: 828, endPoint y: 286, distance: 353.0
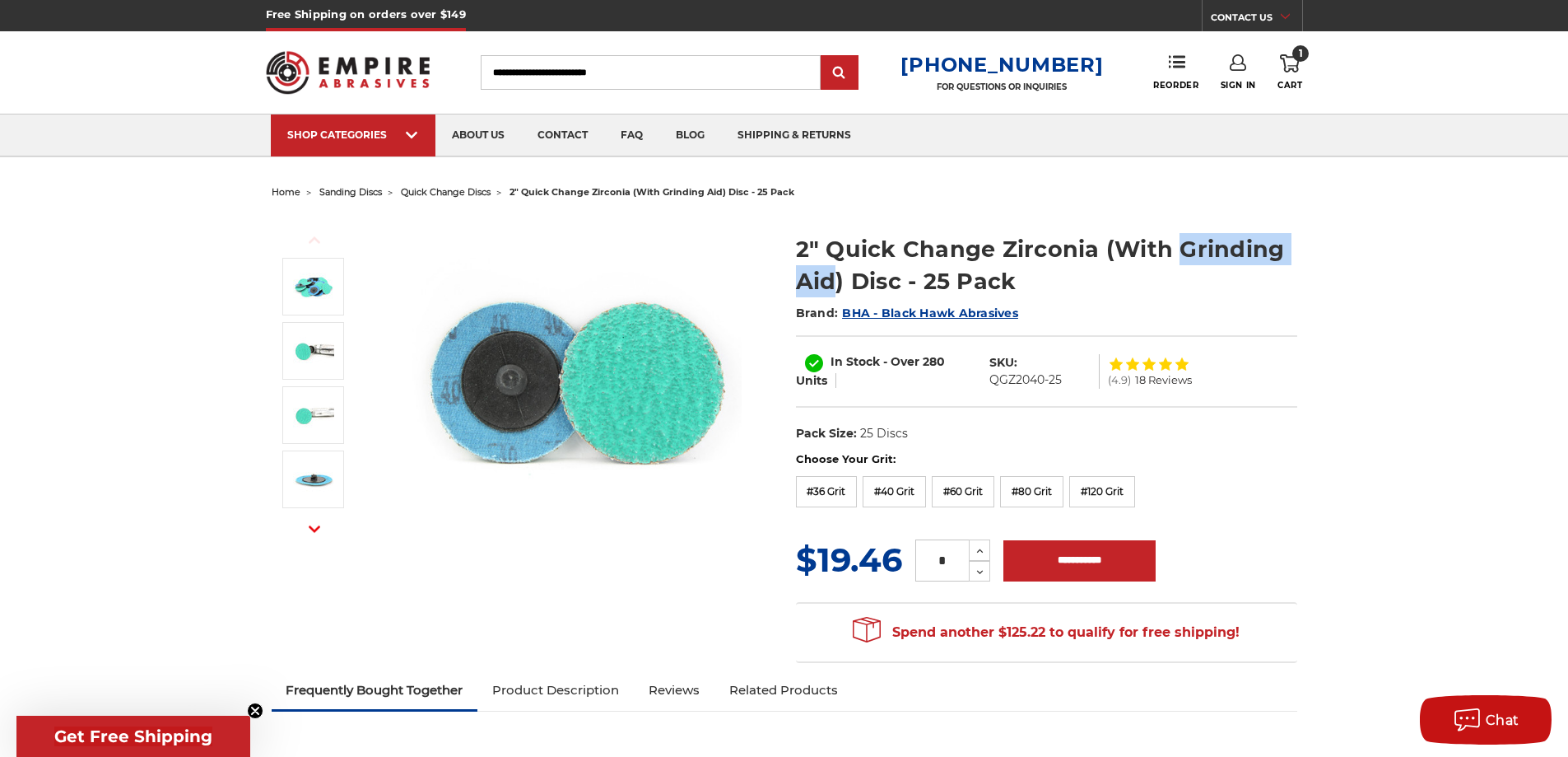
click at [828, 286] on h1 "2" Quick Change Zirconia (With Grinding Aid) Disc - 25 Pack" at bounding box center [1046, 264] width 501 height 64
click at [1005, 294] on h1 "2" Quick Change Zirconia (With Grinding Aid) Disc - 25 Pack" at bounding box center [1046, 264] width 501 height 64
click at [925, 250] on h1 "2" Quick Change Zirconia (With Grinding Aid) Disc - 25 Pack" at bounding box center [1046, 264] width 501 height 64
copy h1 "Change"
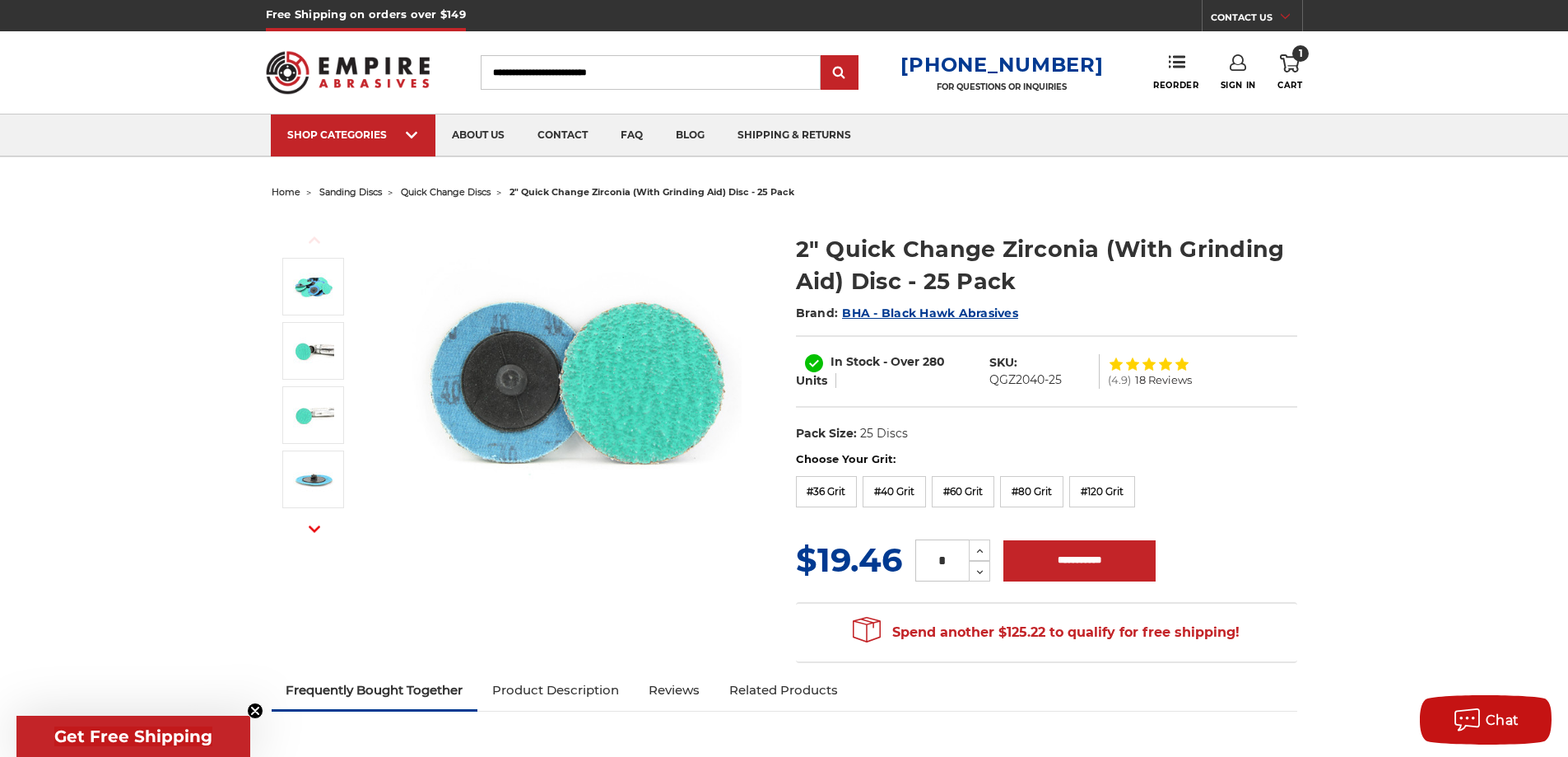
click at [894, 267] on h1 "2" Quick Change Zirconia (With Grinding Aid) Disc - 25 Pack" at bounding box center [1046, 264] width 501 height 64
drag, startPoint x: 1001, startPoint y: 254, endPoint x: 1094, endPoint y: 254, distance: 93.0
click at [1094, 254] on h1 "2" Quick Change Zirconia (With Grinding Aid) Disc - 25 Pack" at bounding box center [1046, 264] width 501 height 64
copy h1 "Zirconia"
click at [851, 282] on h1 "2" Quick Change Zirconia (With Grinding Aid) Disc - 25 Pack" at bounding box center [1046, 264] width 501 height 64
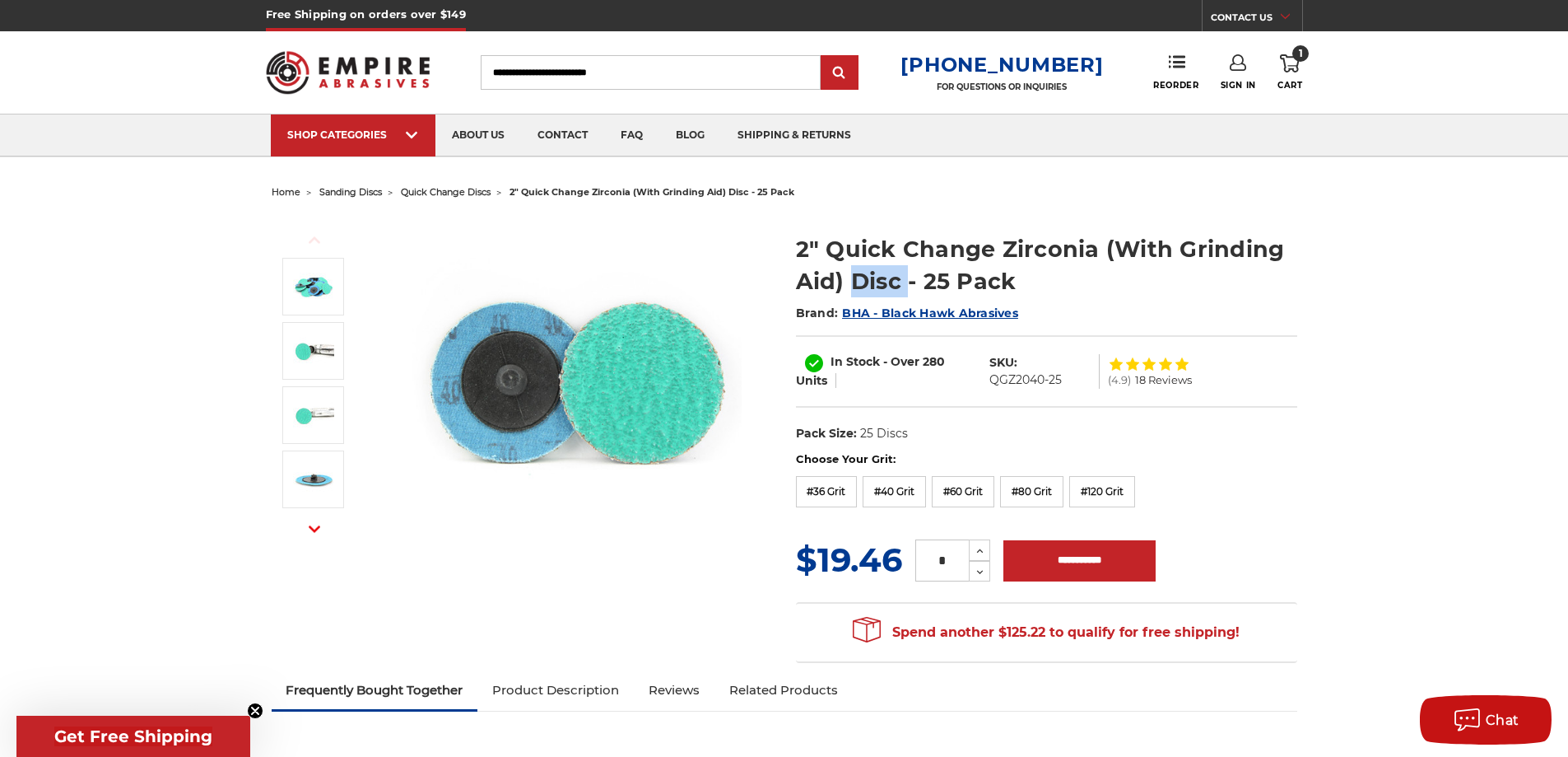
click at [851, 282] on h1 "2" Quick Change Zirconia (With Grinding Aid) Disc - 25 Pack" at bounding box center [1046, 264] width 501 height 64
copy h1 "Disc"
click at [1091, 537] on div "MSRP: Was: Now: $19.46 (You save ) * Increase Quantity: Decrease Quantity:" at bounding box center [1046, 559] width 501 height 48
click at [1090, 555] on input "**********" at bounding box center [1080, 560] width 152 height 41
type input "**********"
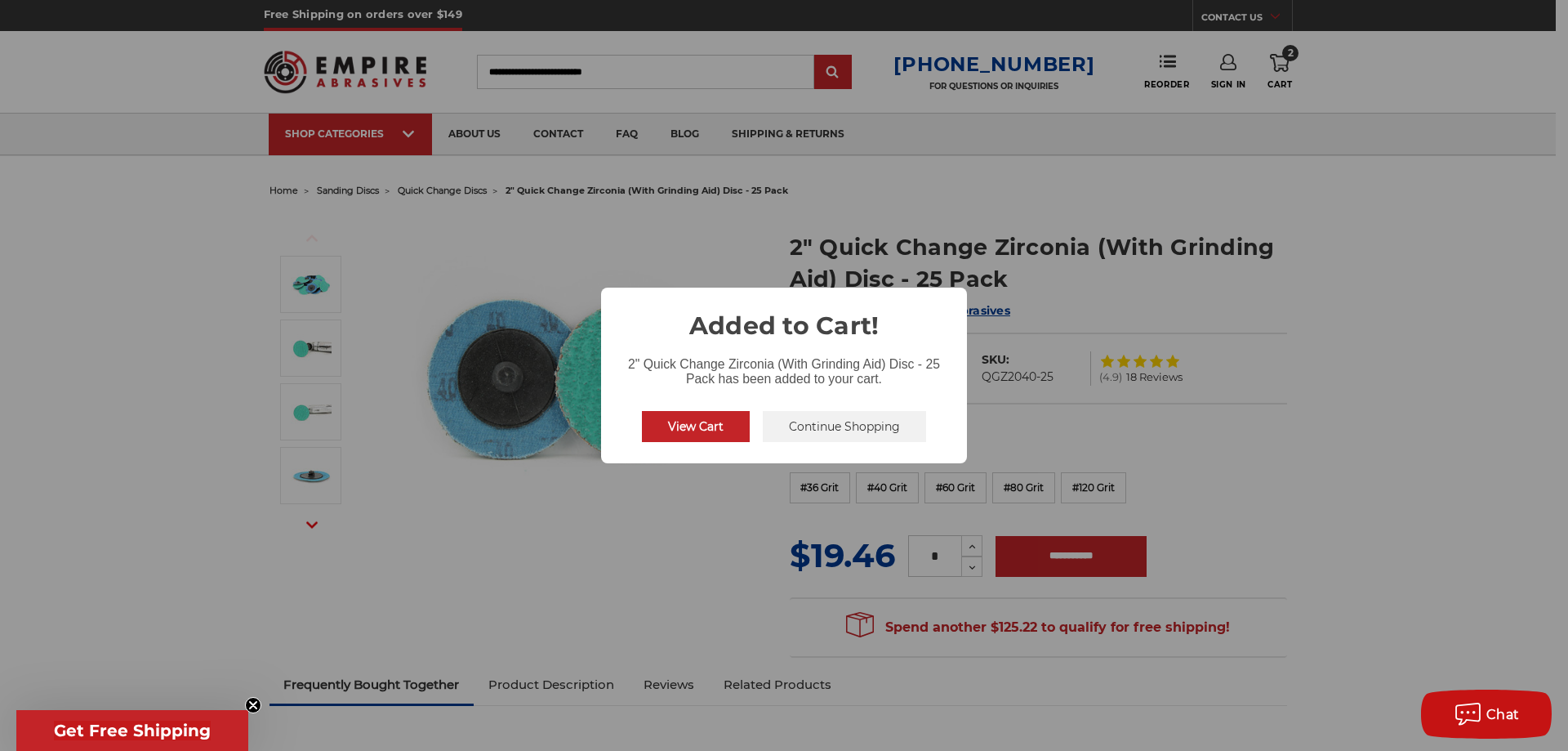
click at [804, 425] on button "Continue Shopping" at bounding box center [845, 426] width 163 height 31
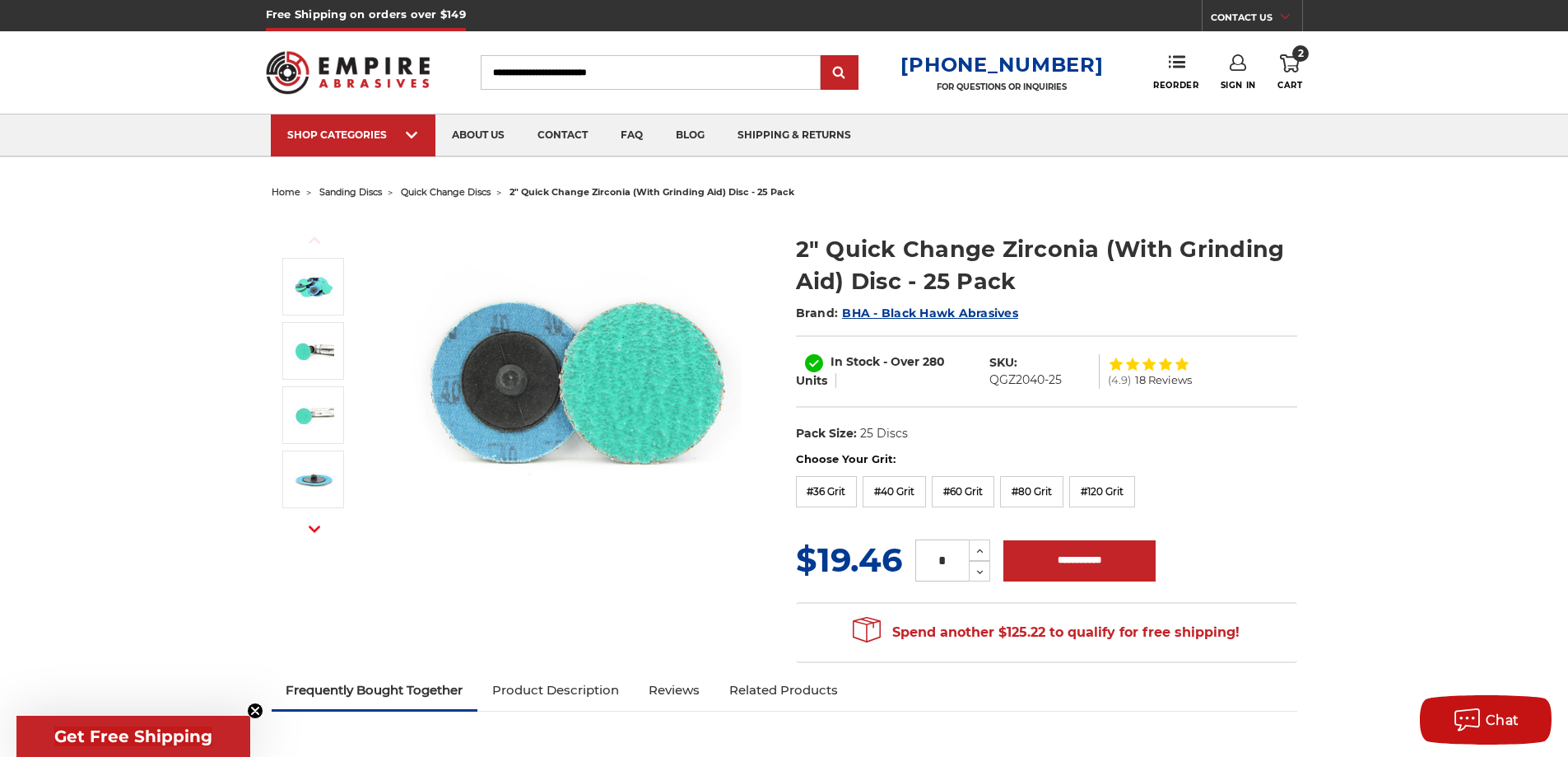
click at [675, 76] on input "Search" at bounding box center [650, 73] width 340 height 35
paste input "******"
type input "******"
click at [856, 65] on input "submit" at bounding box center [840, 74] width 33 height 33
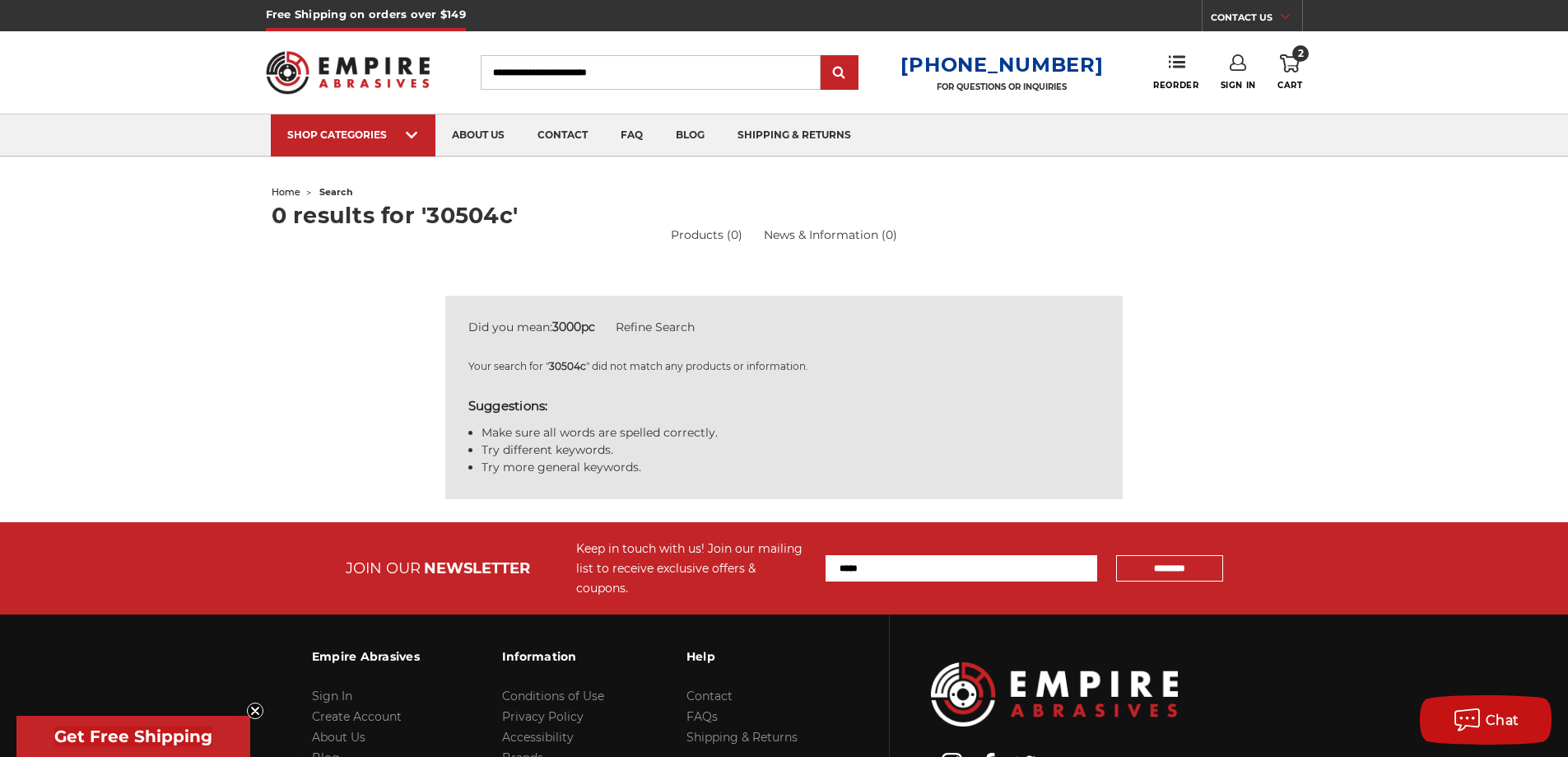
click at [643, 77] on input "Search" at bounding box center [650, 73] width 340 height 35
paste input "******"
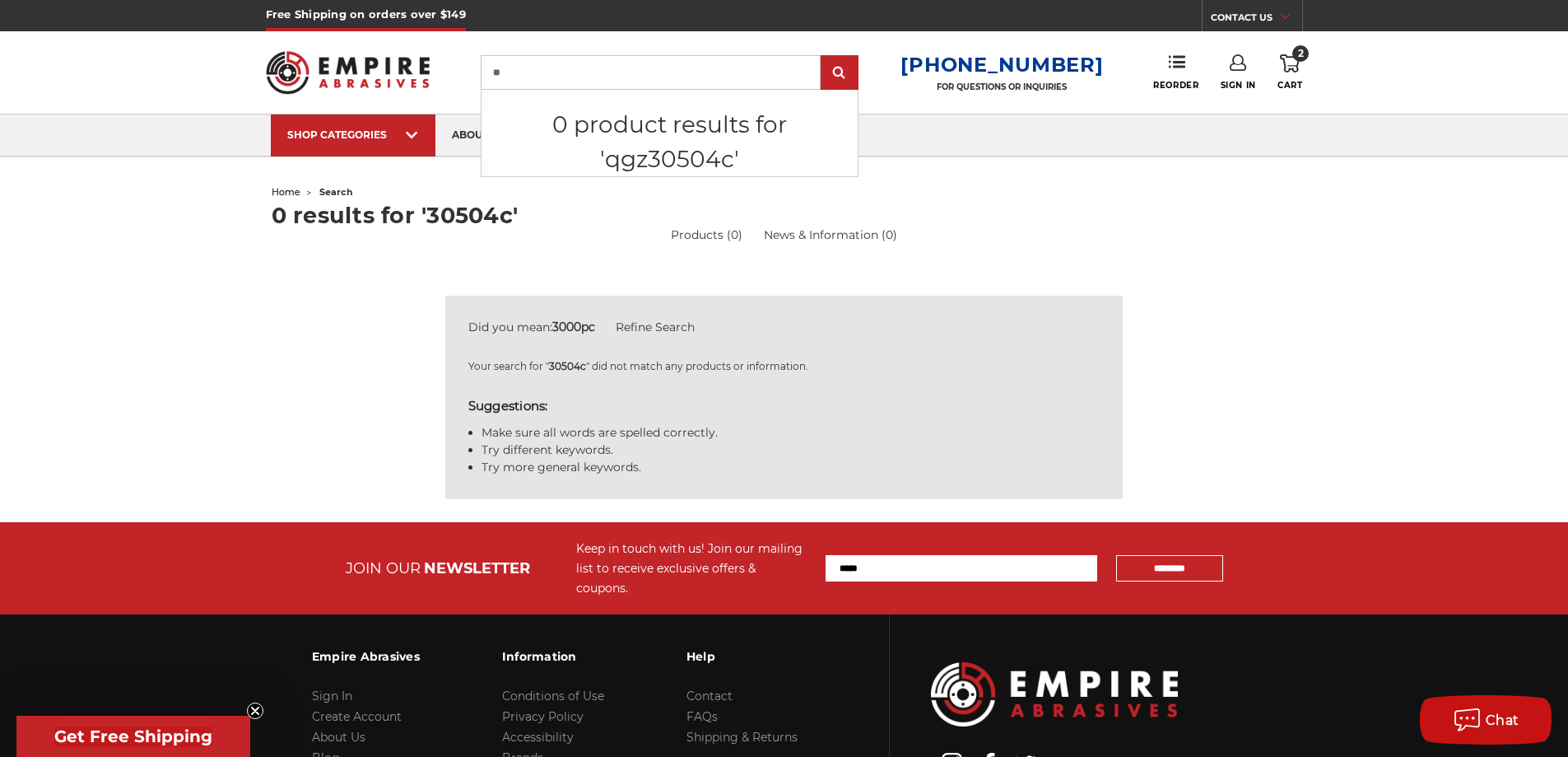
type input "*"
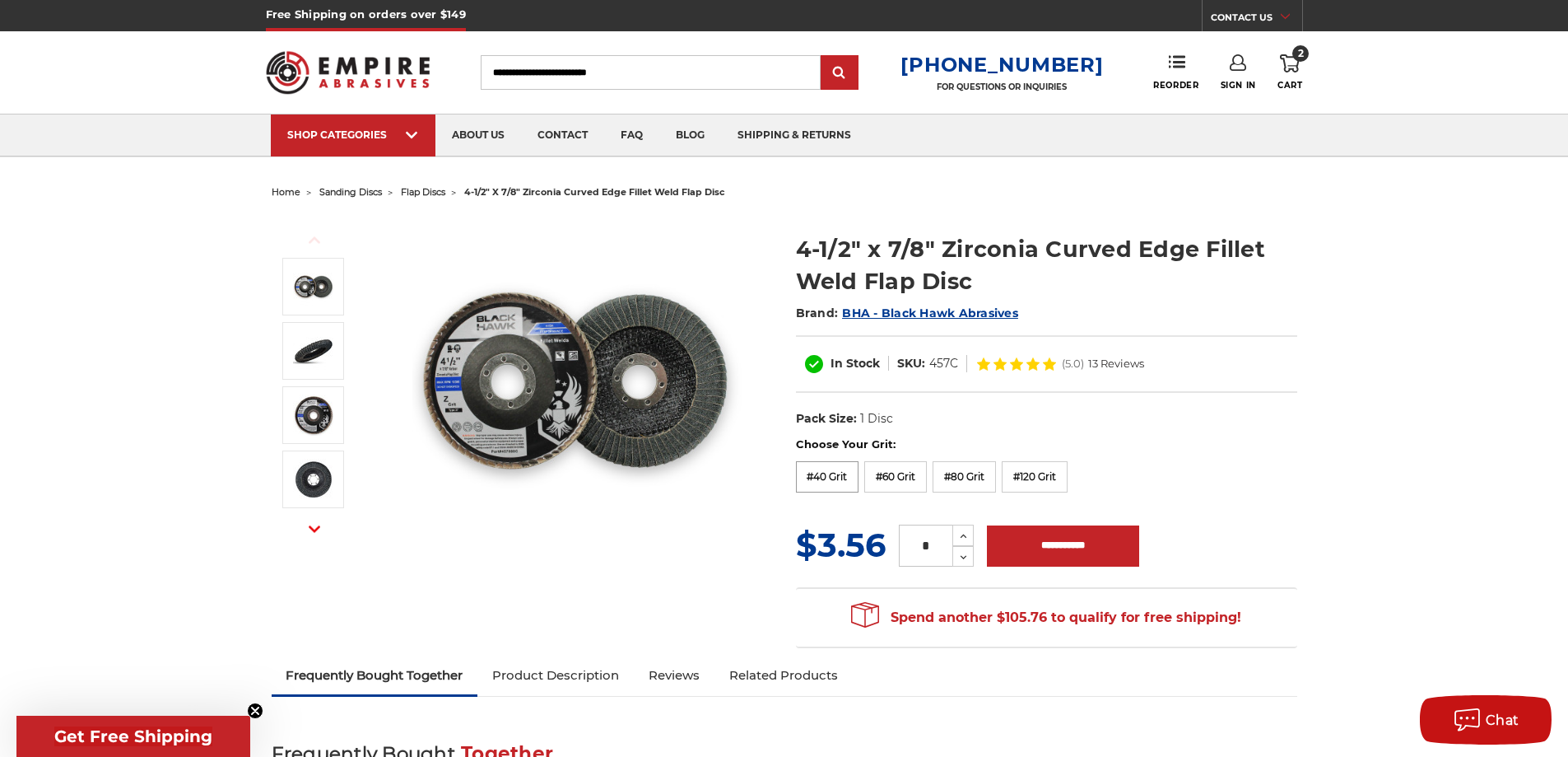
click at [811, 470] on label "#40 Grit" at bounding box center [828, 477] width 63 height 32
click at [892, 469] on label "#60 Grit" at bounding box center [895, 477] width 62 height 32
click at [972, 476] on label "#80 Grit" at bounding box center [964, 477] width 63 height 32
click at [1046, 493] on label "#120 Grit" at bounding box center [1034, 477] width 66 height 32
drag, startPoint x: 510, startPoint y: 60, endPoint x: 520, endPoint y: 63, distance: 10.4
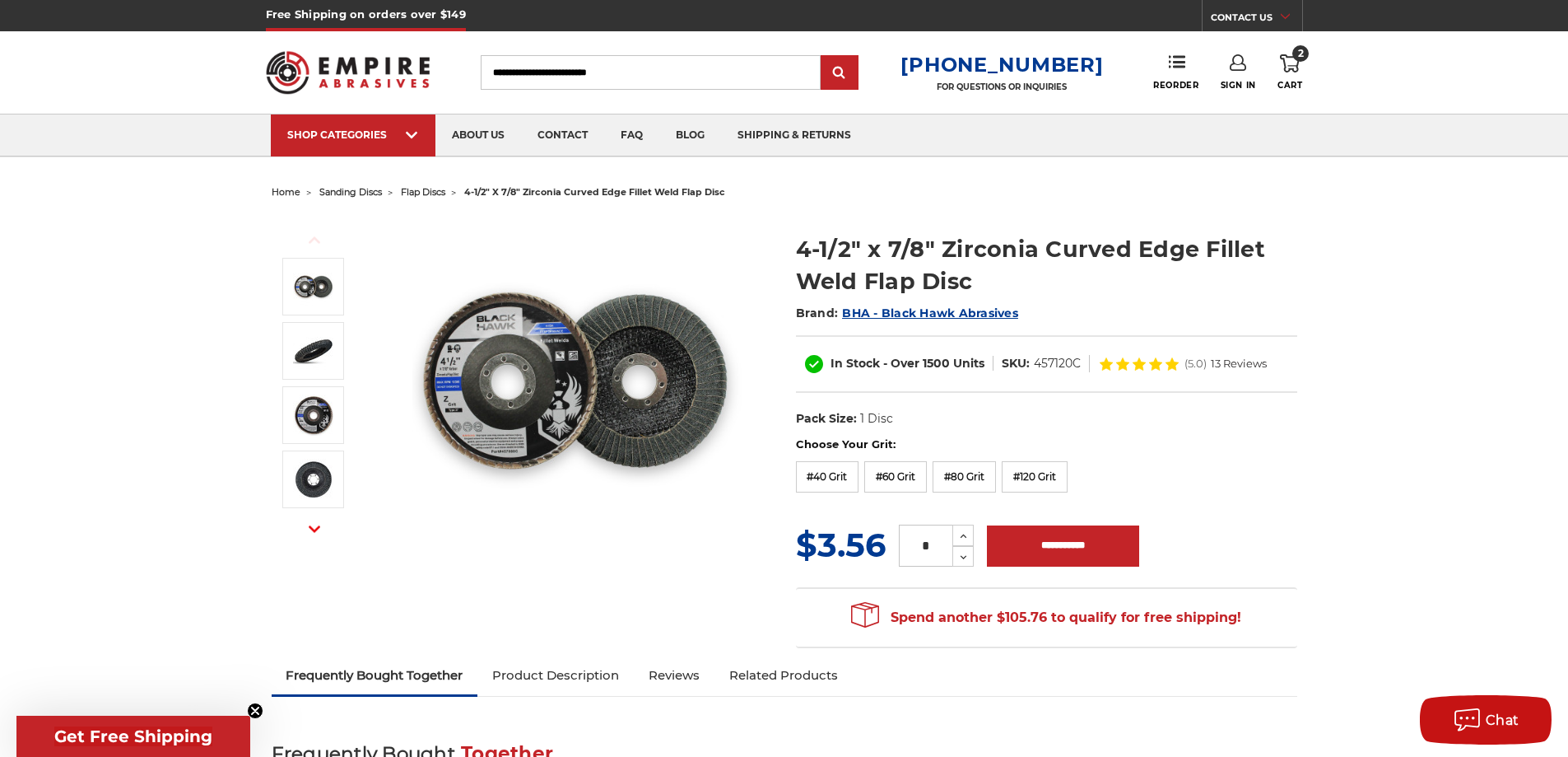
click at [511, 60] on input "Search" at bounding box center [650, 73] width 340 height 35
paste input "**********"
click at [508, 74] on input "**********" at bounding box center [650, 73] width 340 height 35
click at [514, 71] on input "**********" at bounding box center [650, 73] width 340 height 35
click at [508, 68] on input "**********" at bounding box center [650, 73] width 340 height 35
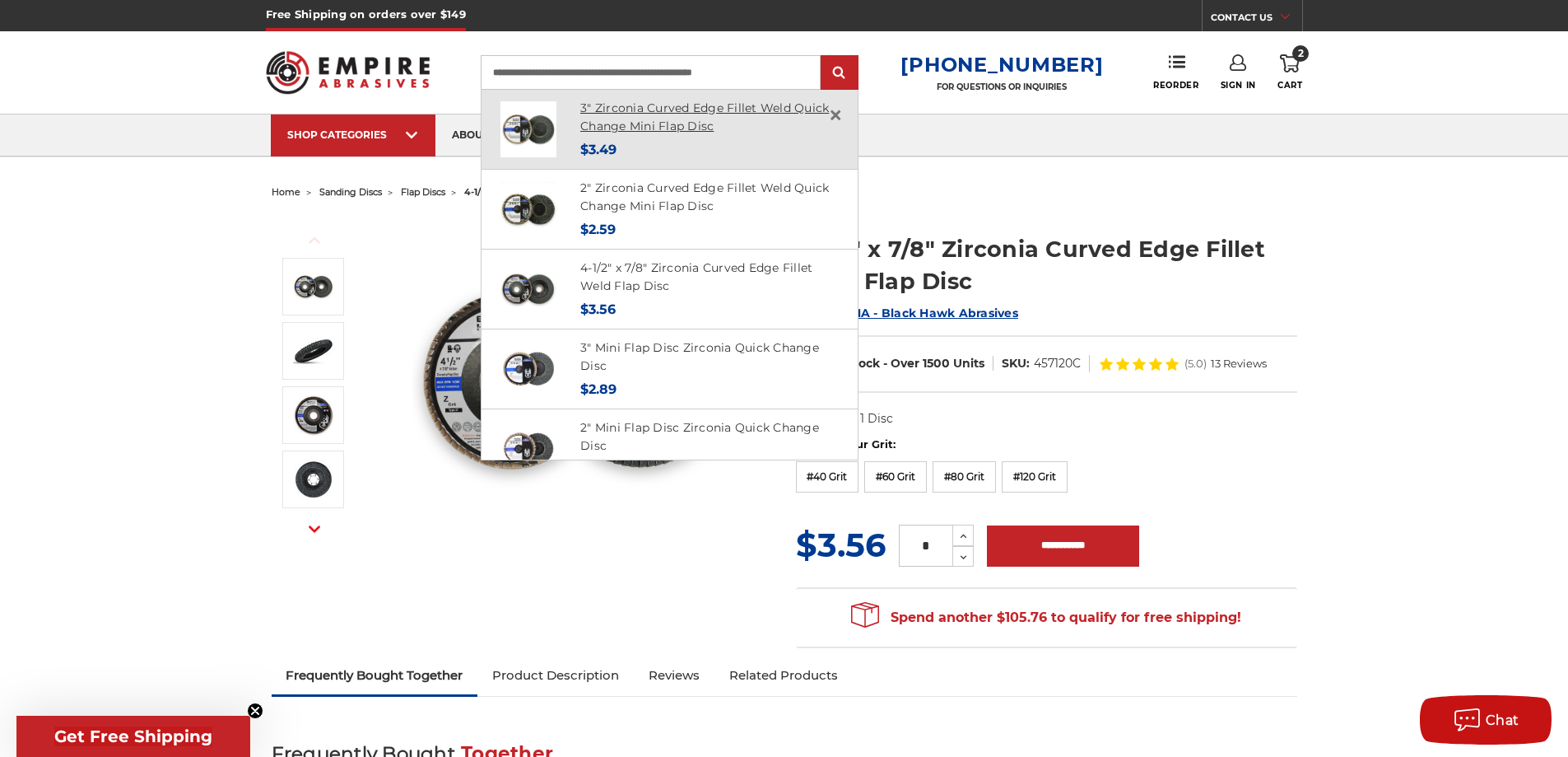
type input "**********"
click at [662, 120] on link "3" Zirconia Curved Edge Fillet Weld Quick Change Mini Flap Disc" at bounding box center [704, 117] width 248 height 34
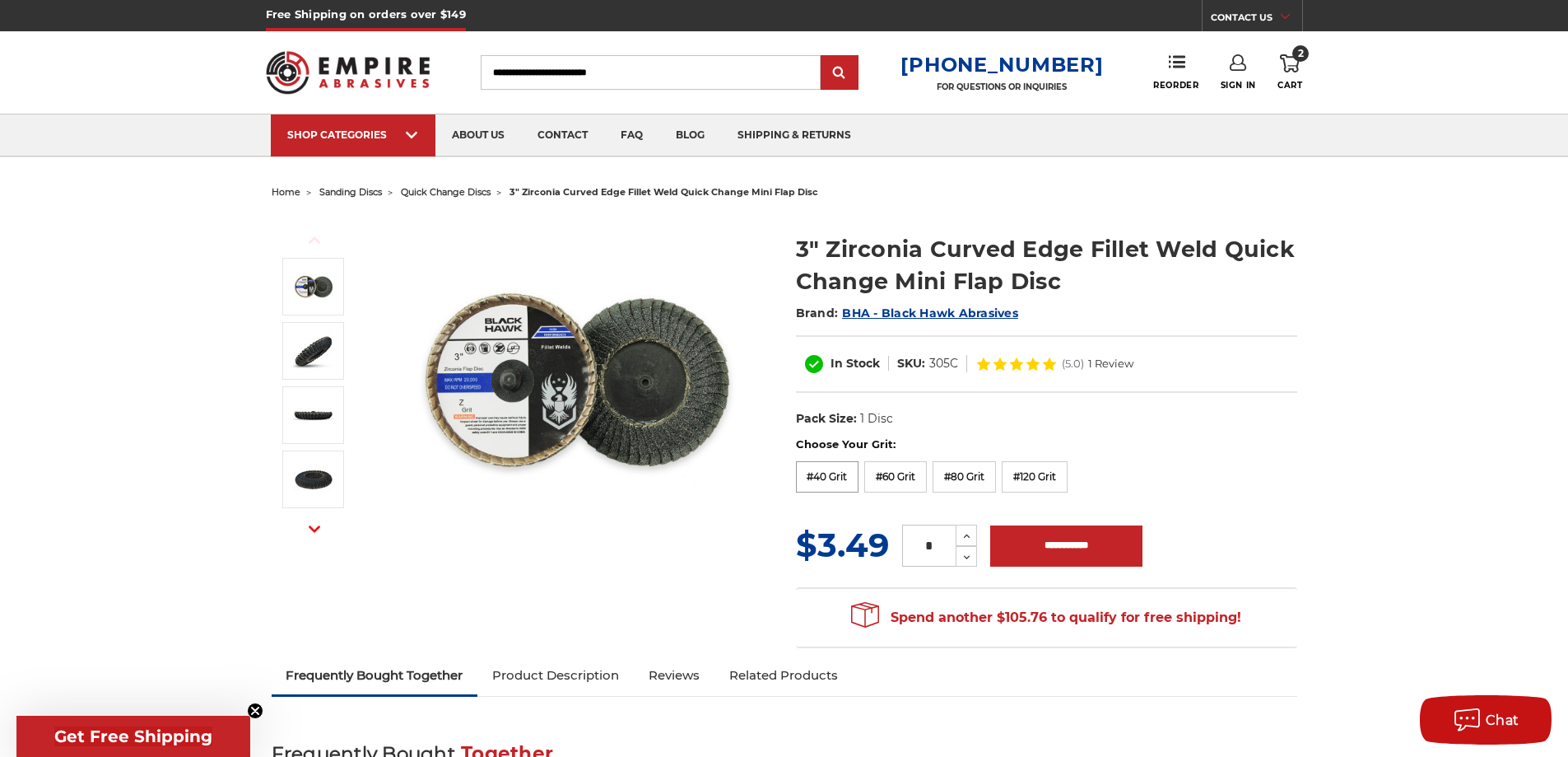
click at [836, 487] on label "#40 Grit" at bounding box center [828, 477] width 63 height 32
click at [901, 470] on label "#60 Grit" at bounding box center [895, 477] width 62 height 32
click at [976, 462] on label "#80 Grit" at bounding box center [964, 477] width 63 height 32
click at [1019, 466] on label "#120 Grit" at bounding box center [1034, 477] width 66 height 32
click at [834, 470] on label "#40 Grit" at bounding box center [828, 477] width 63 height 32
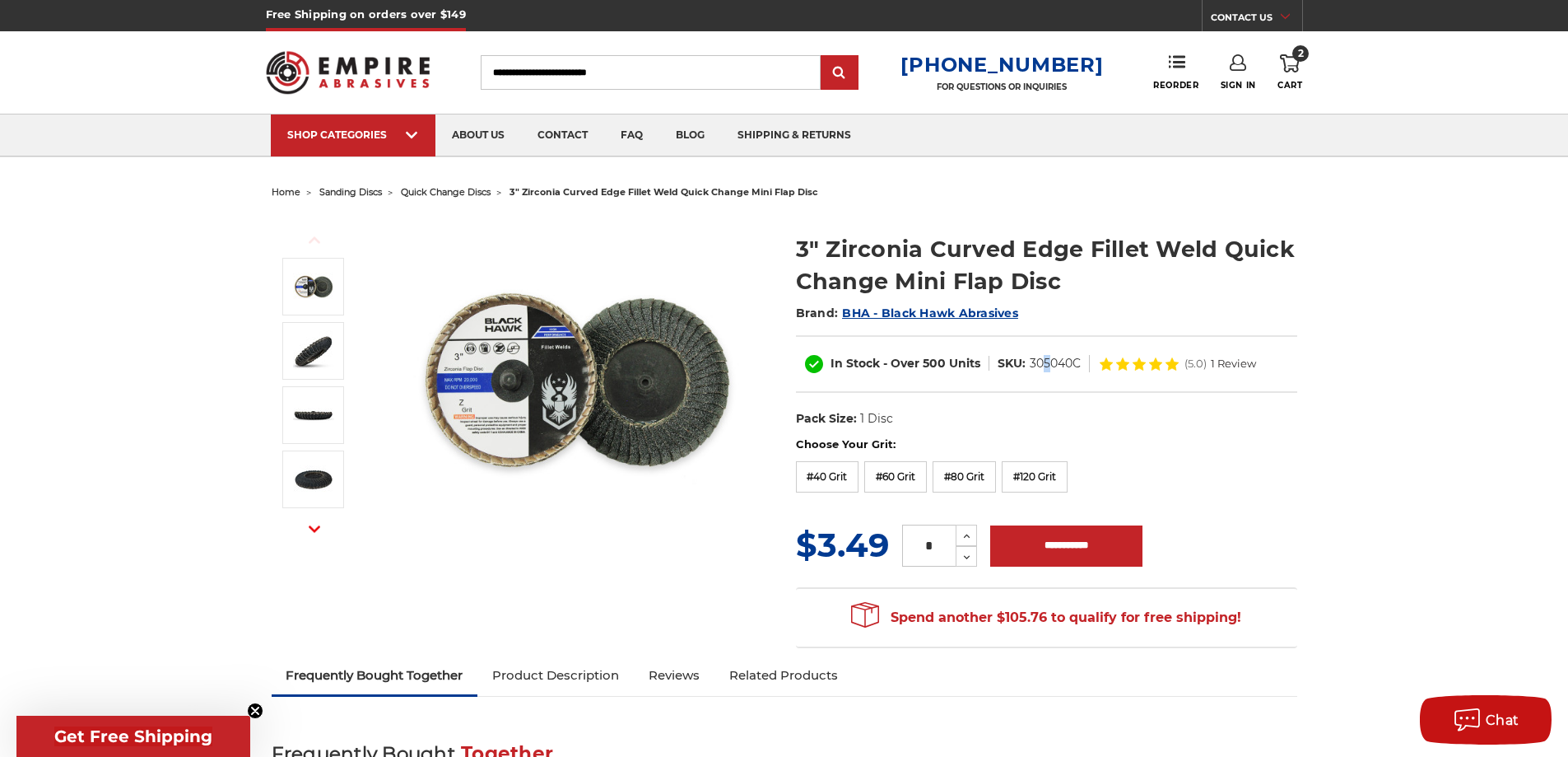
drag, startPoint x: 1048, startPoint y: 374, endPoint x: 1044, endPoint y: 382, distance: 8.9
click at [1044, 382] on div "In Stock - Over 500 Units SKU: 305040C (5.0) 1 Review" at bounding box center [1046, 364] width 501 height 58
click at [1044, 379] on div "In Stock - Over 500 Units SKU: 305040C (5.0) 1 Review" at bounding box center [1046, 364] width 501 height 58
click at [1045, 369] on dd "305040C" at bounding box center [1055, 363] width 51 height 18
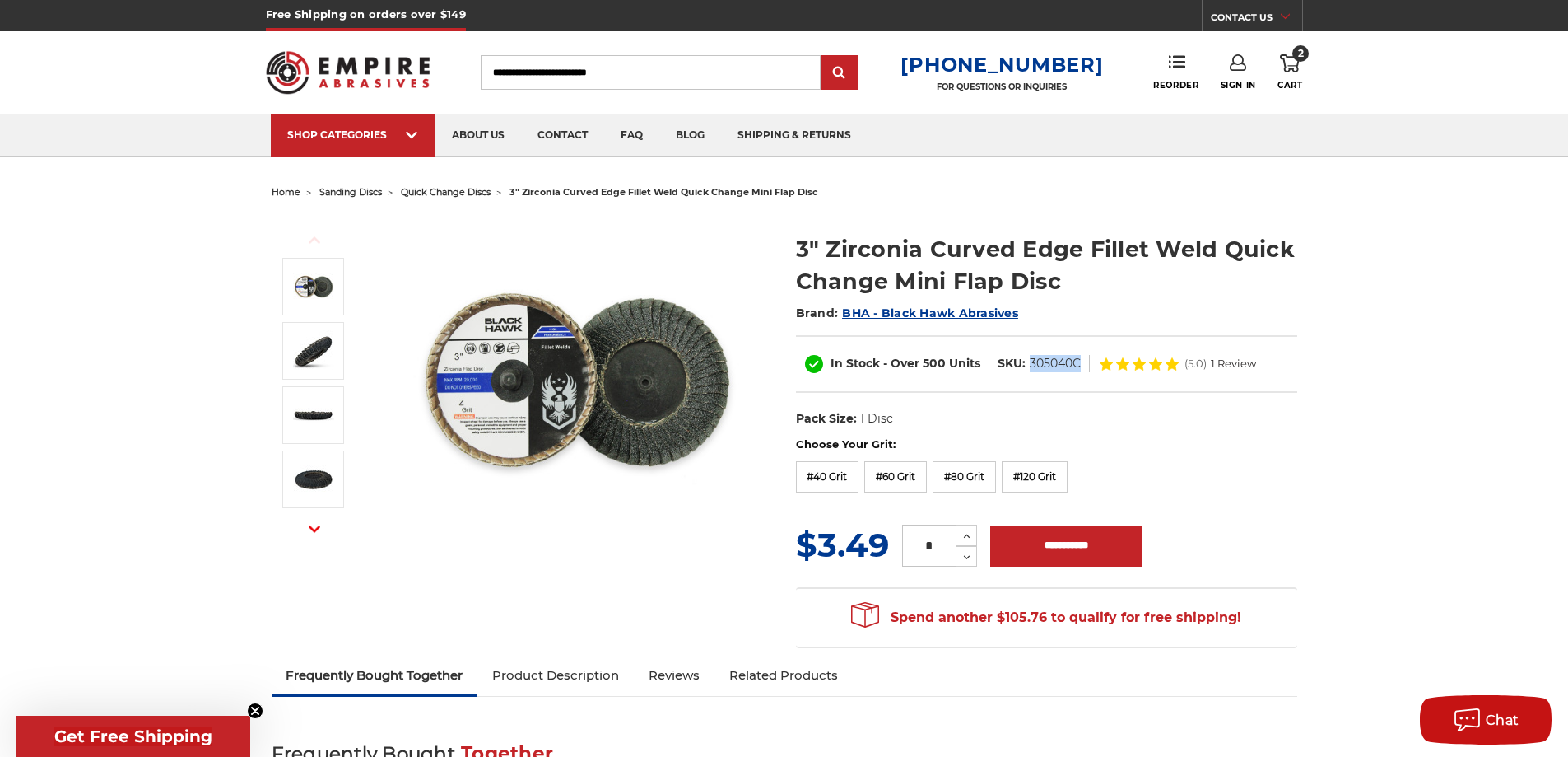
copy dd "305040C"
drag, startPoint x: 797, startPoint y: 243, endPoint x: 1012, endPoint y: 249, distance: 215.1
click at [1012, 249] on h1 "3" Zirconia Curved Edge Fillet Weld Quick Change Mini Flap Disc" at bounding box center [1046, 264] width 501 height 64
copy h1 "3" Zirconia Curved"
click at [1130, 229] on section "3" Zirconia Curved Edge Fillet Weld Quick Change Mini Flap Disc Brand: BHA - Bl…" at bounding box center [1046, 326] width 524 height 221
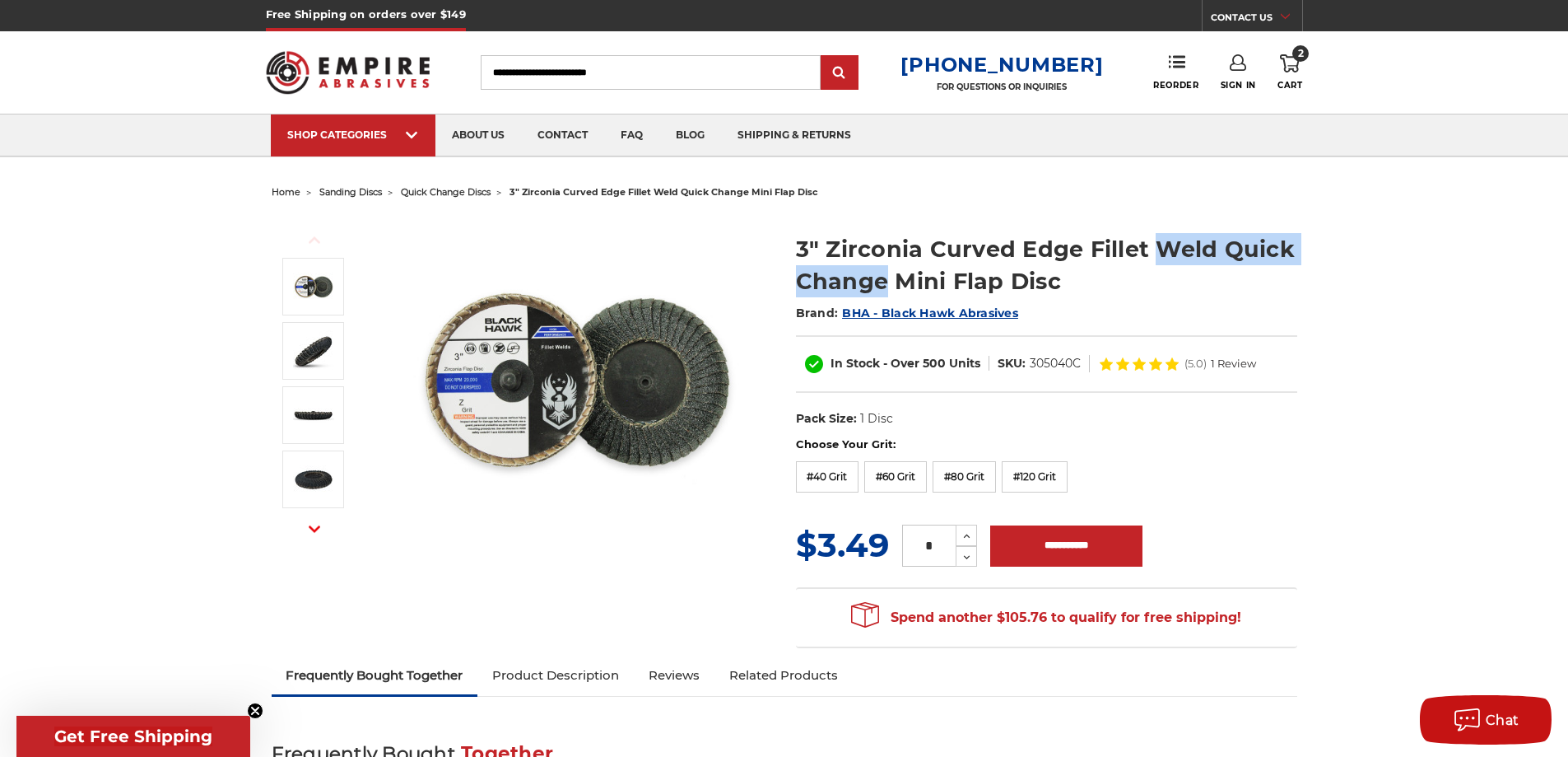
drag, startPoint x: 1151, startPoint y: 250, endPoint x: 883, endPoint y: 277, distance: 269.4
click at [883, 277] on h1 "3" Zirconia Curved Edge Fillet Weld Quick Change Mini Flap Disc" at bounding box center [1046, 264] width 501 height 64
copy h1 "Weld Quick Change"
click at [1077, 536] on input "**********" at bounding box center [1067, 545] width 152 height 41
type input "**********"
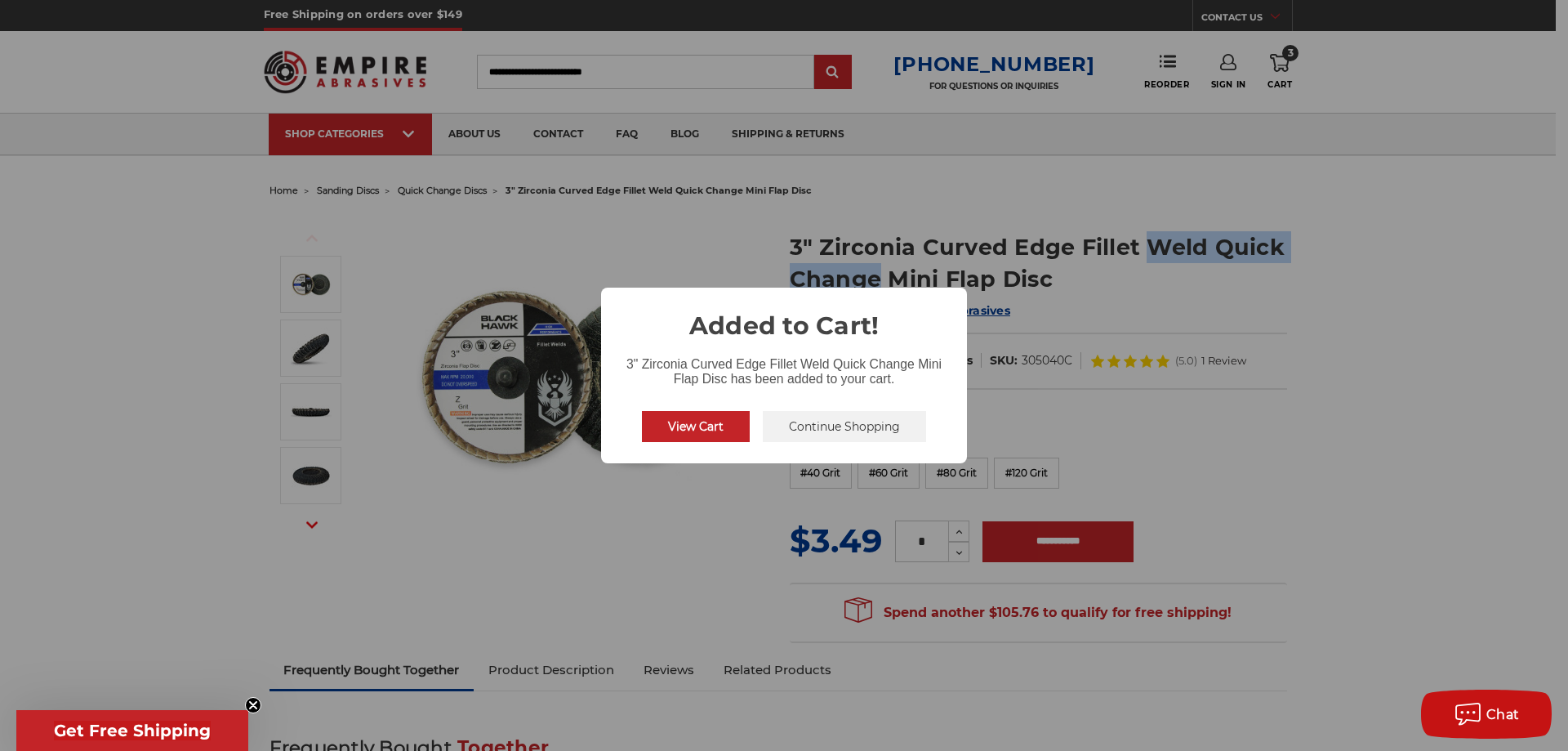
click at [708, 423] on button "View Cart" at bounding box center [695, 426] width 108 height 31
